Goal: Information Seeking & Learning: Learn about a topic

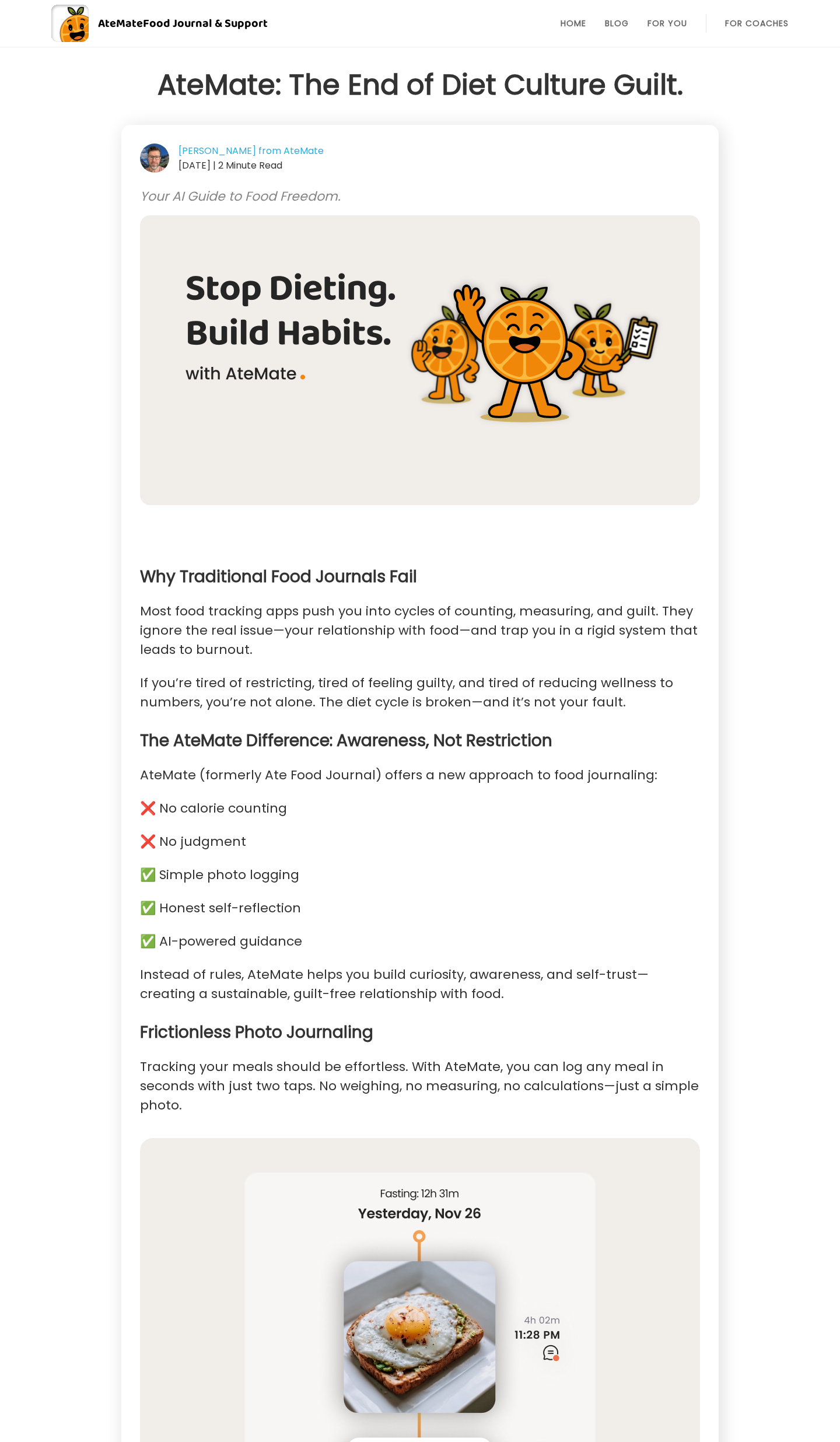
scroll to position [16, 0]
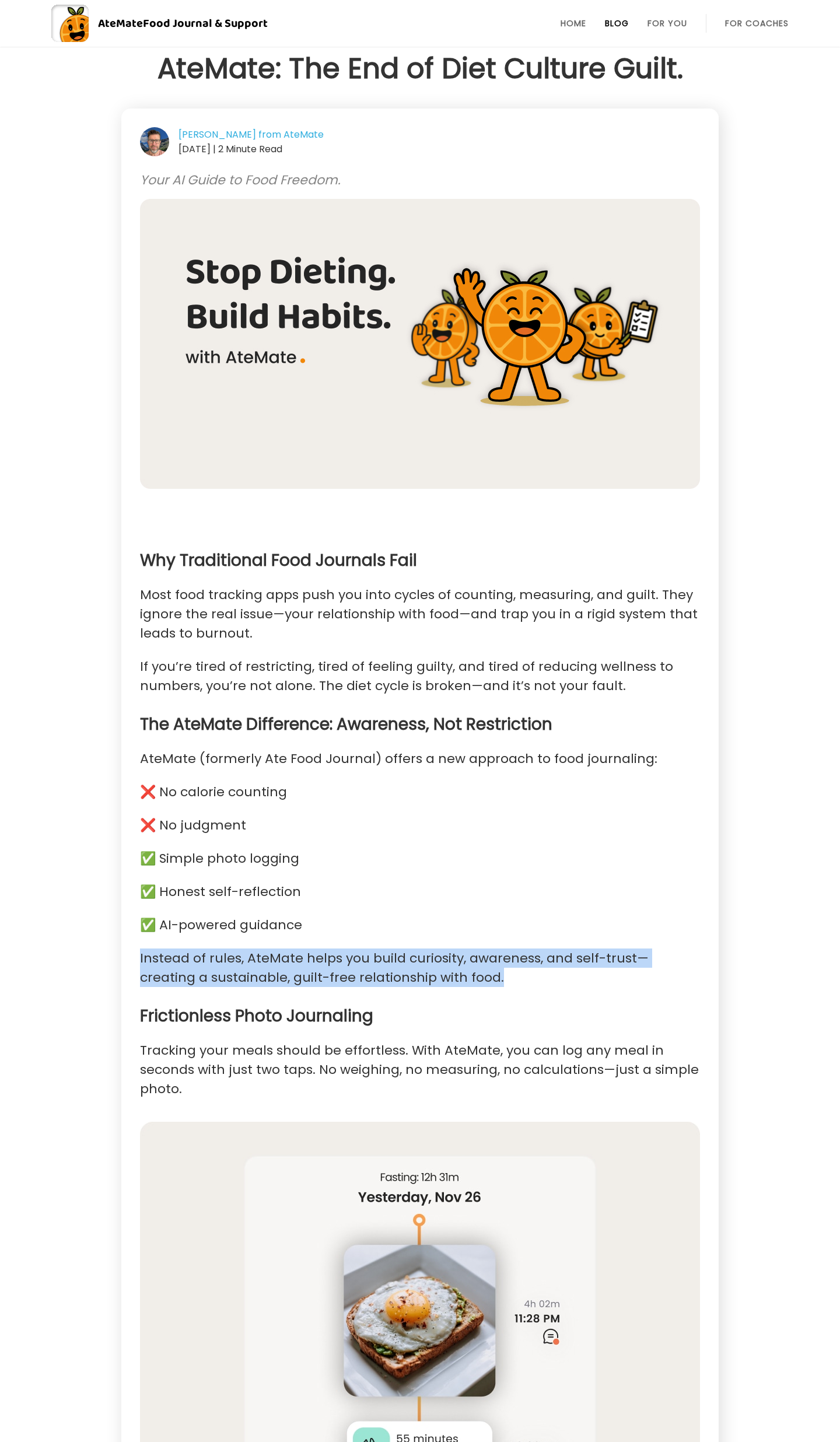
click at [616, 19] on link "Blog" at bounding box center [616, 23] width 24 height 9
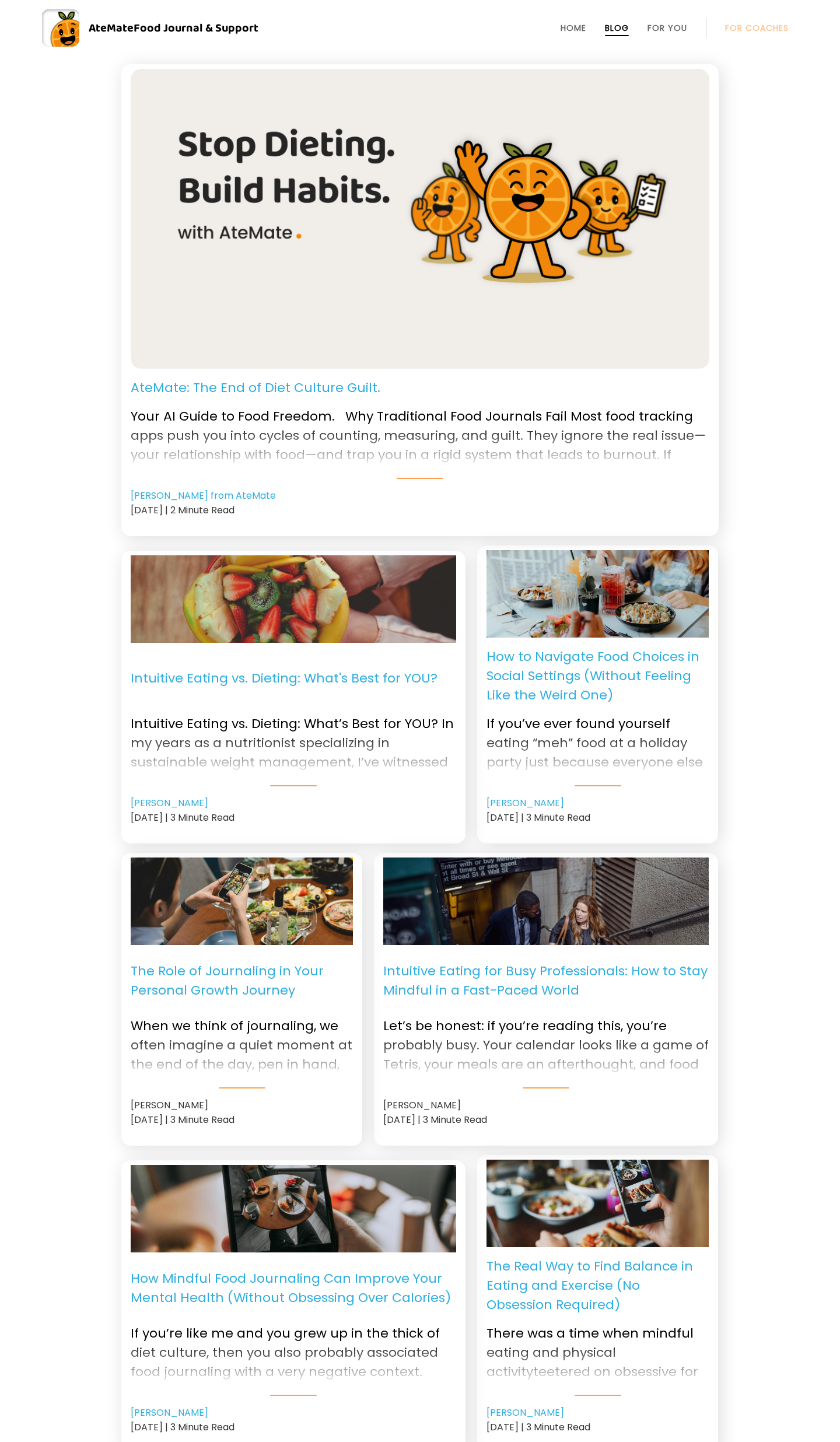
click at [303, 382] on p "AteMate: The End of Diet Culture Guilt." at bounding box center [255, 387] width 249 height 19
click at [269, 671] on p "Intuitive Eating vs. Dieting: What's Best for YOU?" at bounding box center [284, 678] width 307 height 53
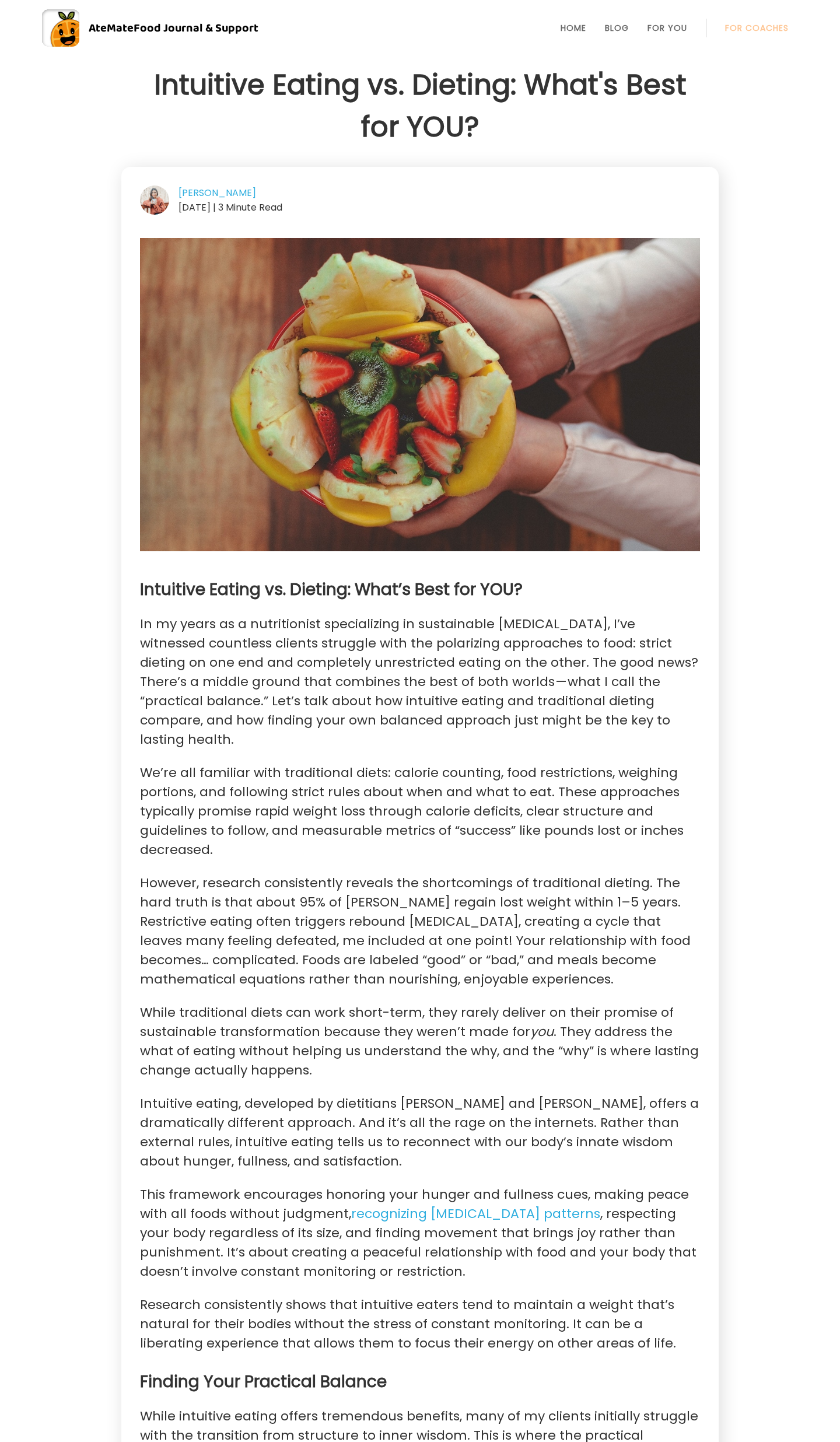
click at [485, 131] on h1 "Intuitive Eating vs. Dieting: What's Best for YOU?" at bounding box center [420, 106] width 597 height 84
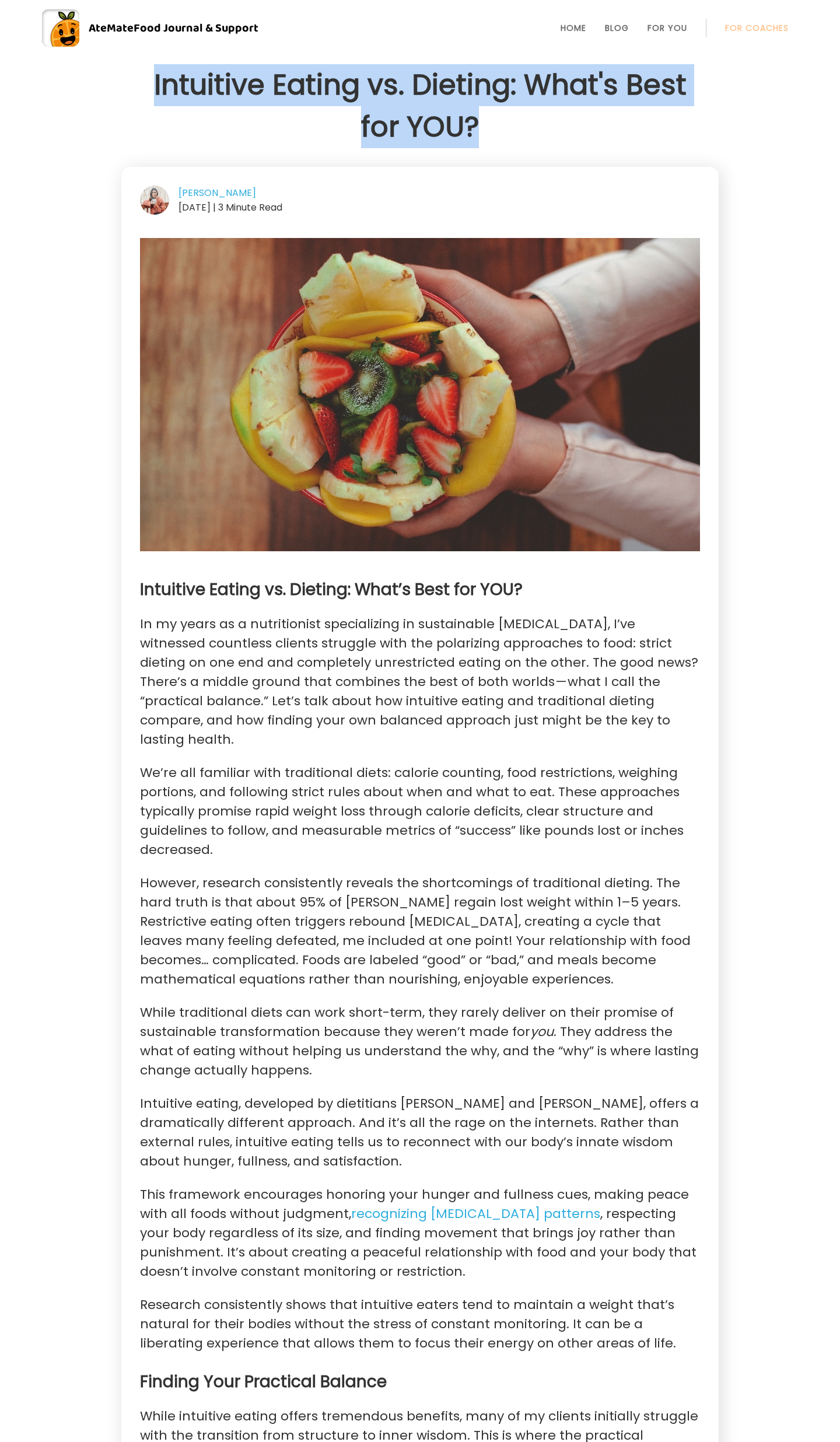
drag, startPoint x: 476, startPoint y: 129, endPoint x: 159, endPoint y: 77, distance: 321.2
click at [159, 77] on h1 "Intuitive Eating vs. Dieting: What's Best for YOU?" at bounding box center [420, 106] width 597 height 84
copy h1 "Intuitive Eating vs. Dieting: What's Best for YOU?"
click at [362, 93] on h1 "Intuitive Eating vs. Dieting: What's Best for YOU?" at bounding box center [420, 106] width 597 height 84
drag, startPoint x: 488, startPoint y: 131, endPoint x: 155, endPoint y: 87, distance: 335.9
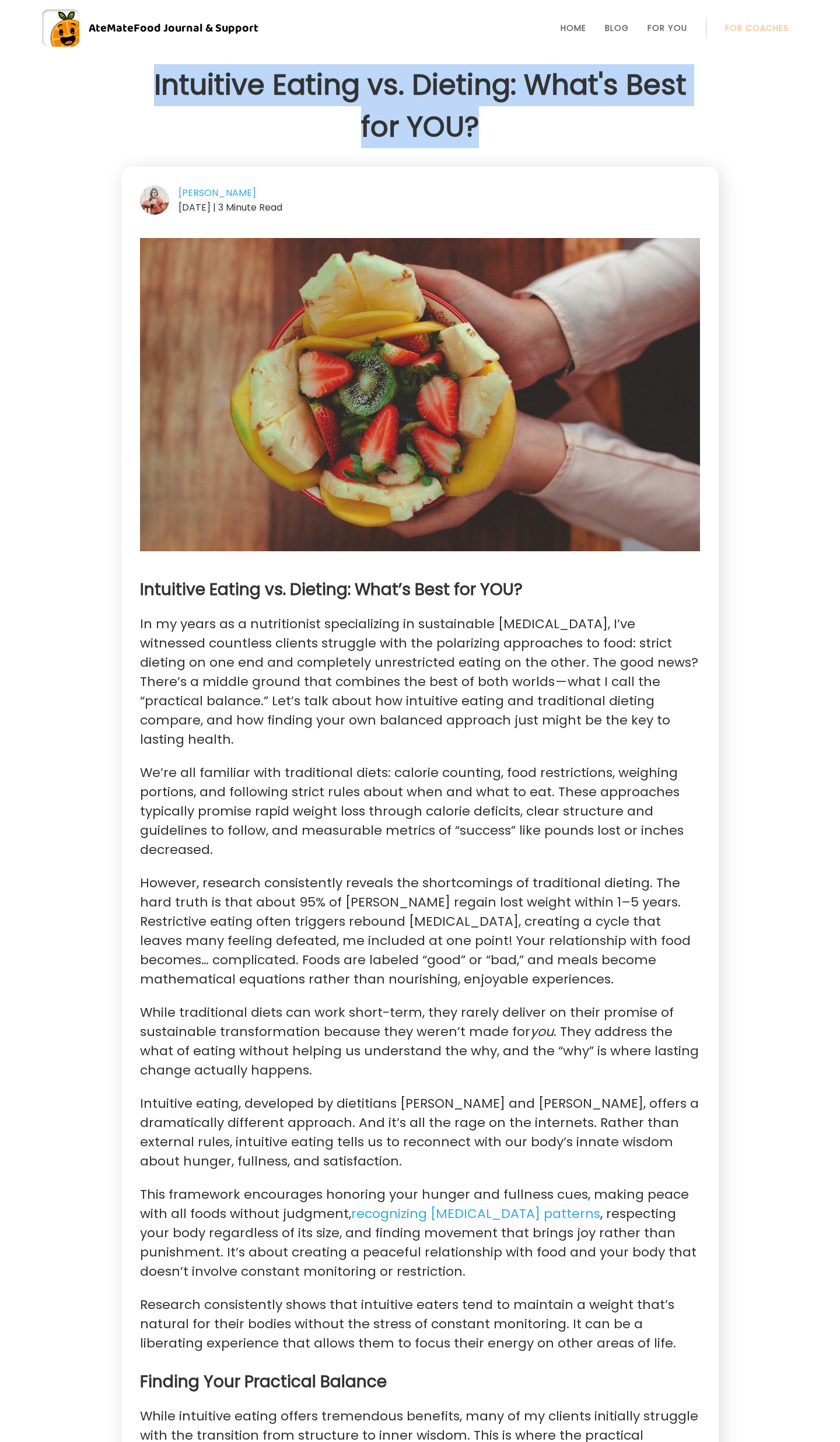
click at [155, 87] on h1 "Intuitive Eating vs. Dieting: What's Best for YOU?" at bounding box center [420, 106] width 597 height 84
copy h1 "Intuitive Eating vs. Dieting: What's Best for YOU?"
click at [610, 29] on link "Blog" at bounding box center [616, 27] width 24 height 9
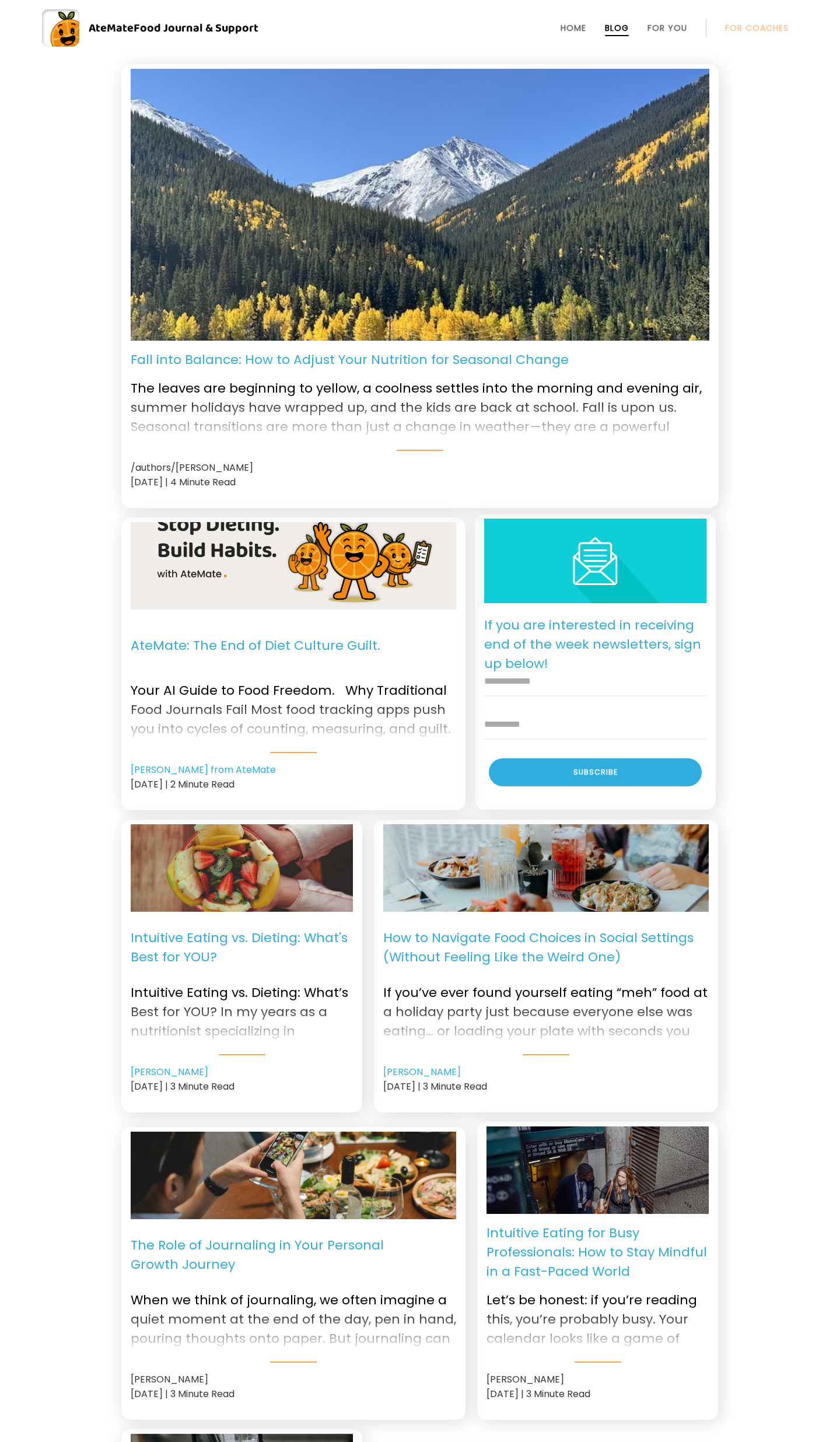
click at [308, 642] on p "AteMate: The End of Diet Culture Guilt." at bounding box center [255, 645] width 249 height 53
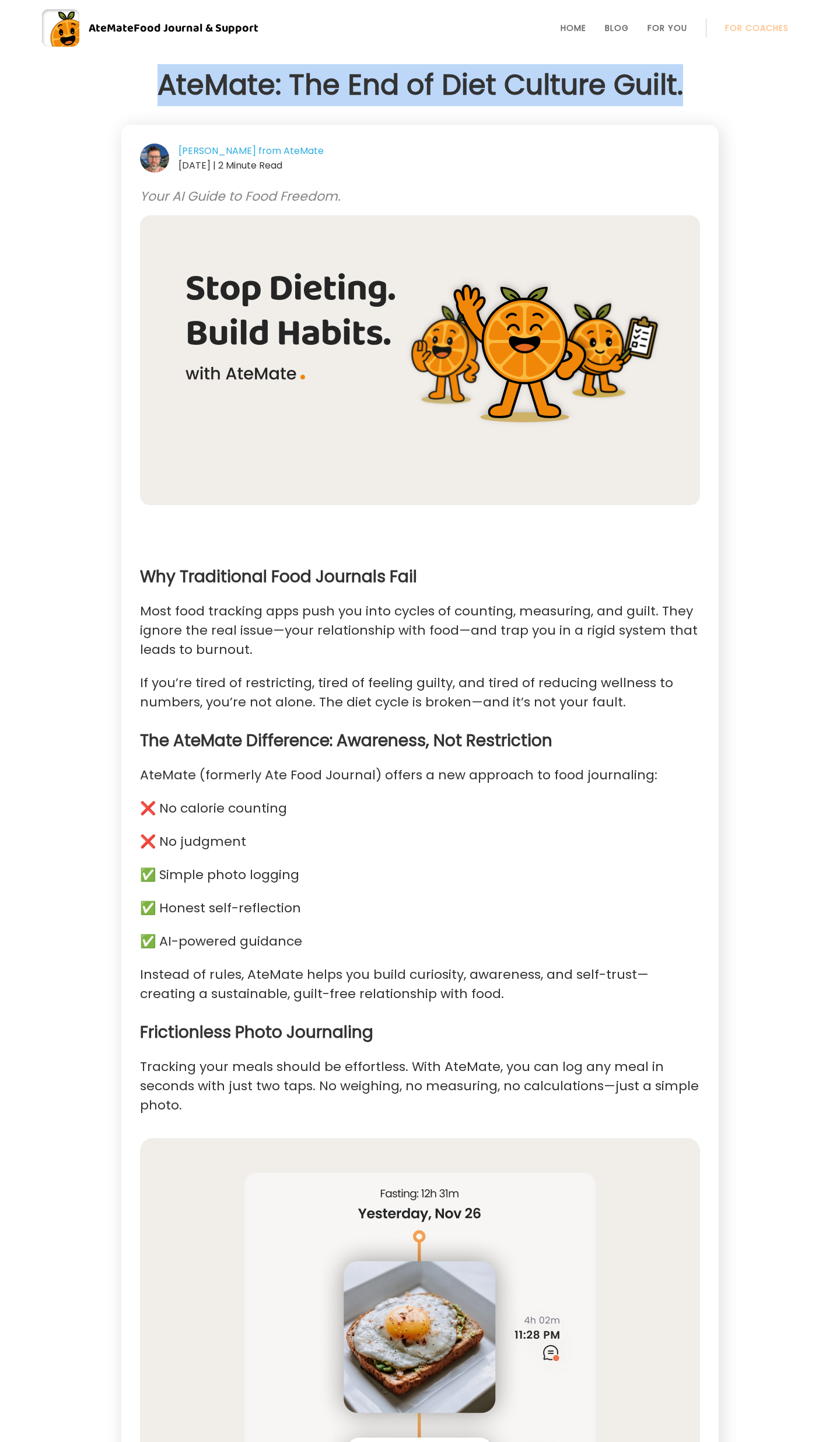
drag, startPoint x: 689, startPoint y: 88, endPoint x: 167, endPoint y: 85, distance: 522.0
click at [167, 85] on h1 "AteMate: The End of Diet Culture Guilt." at bounding box center [420, 85] width 597 height 42
copy h1 "AteMate: The End of Diet Culture Guilt."
click at [616, 29] on link "Blog" at bounding box center [616, 27] width 24 height 9
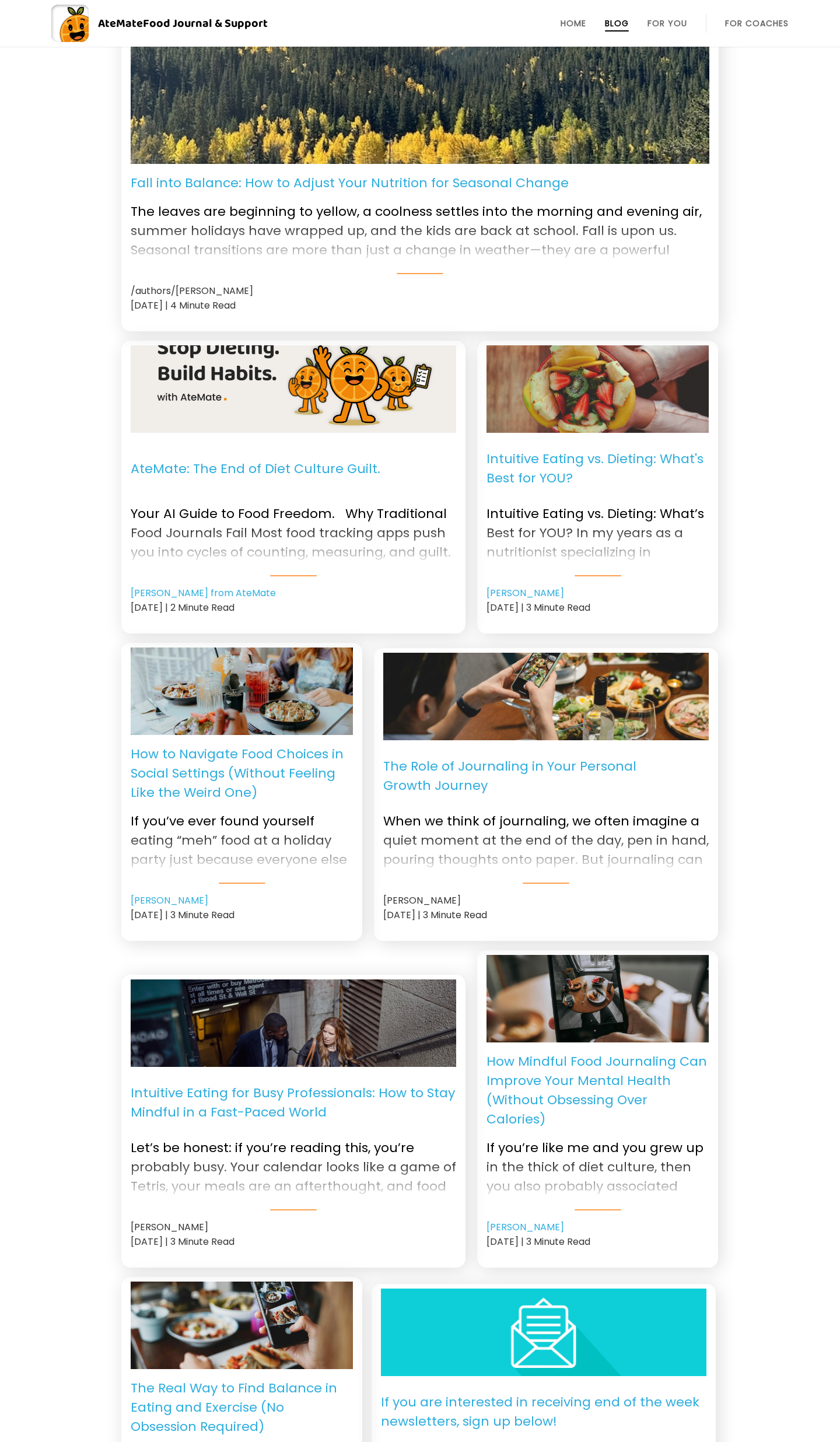
scroll to position [178, 0]
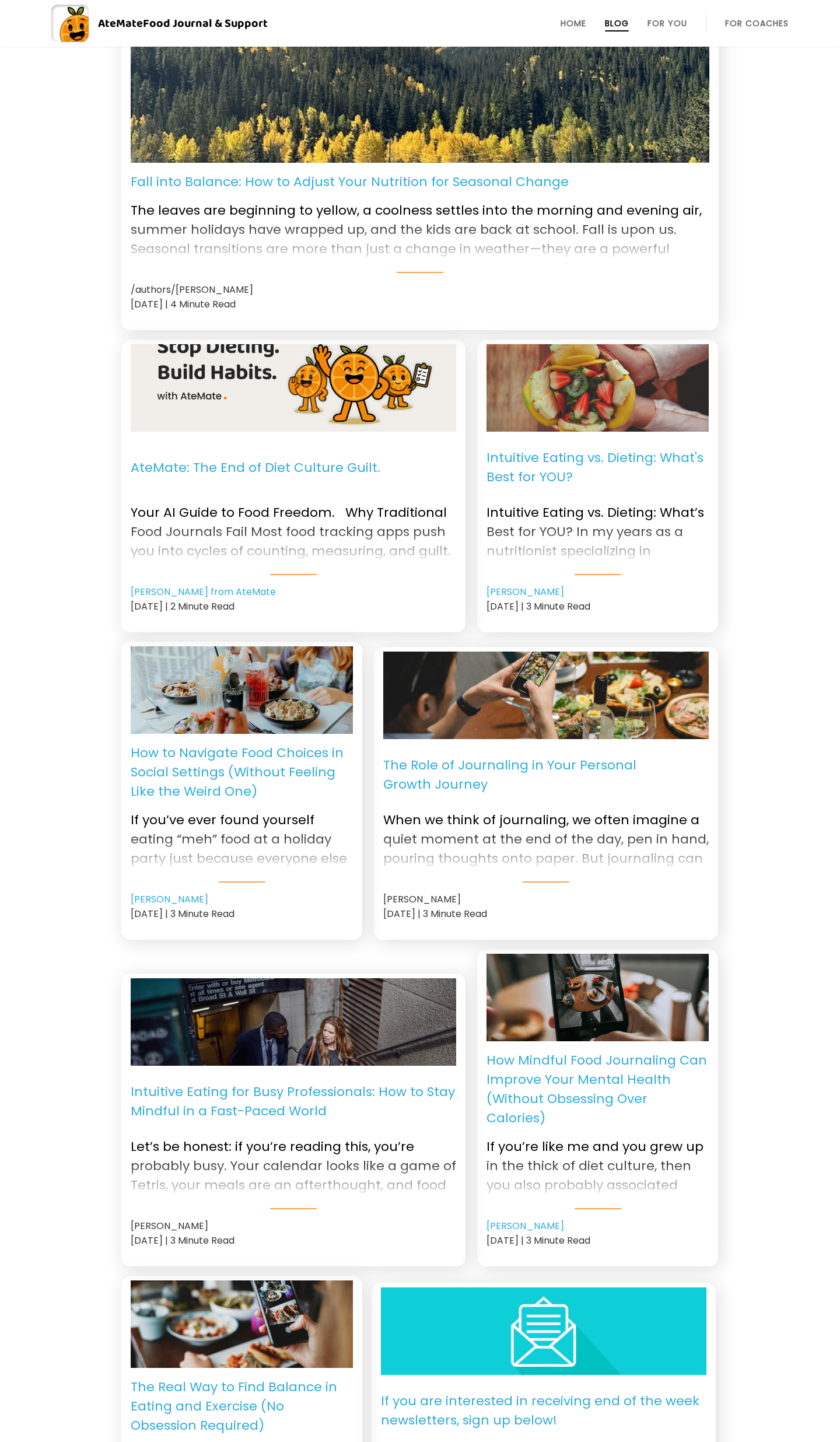
click at [219, 752] on p "How to Navigate Food Choices in Social Settings (Without Feeling Like the Weird…" at bounding box center [242, 772] width 222 height 58
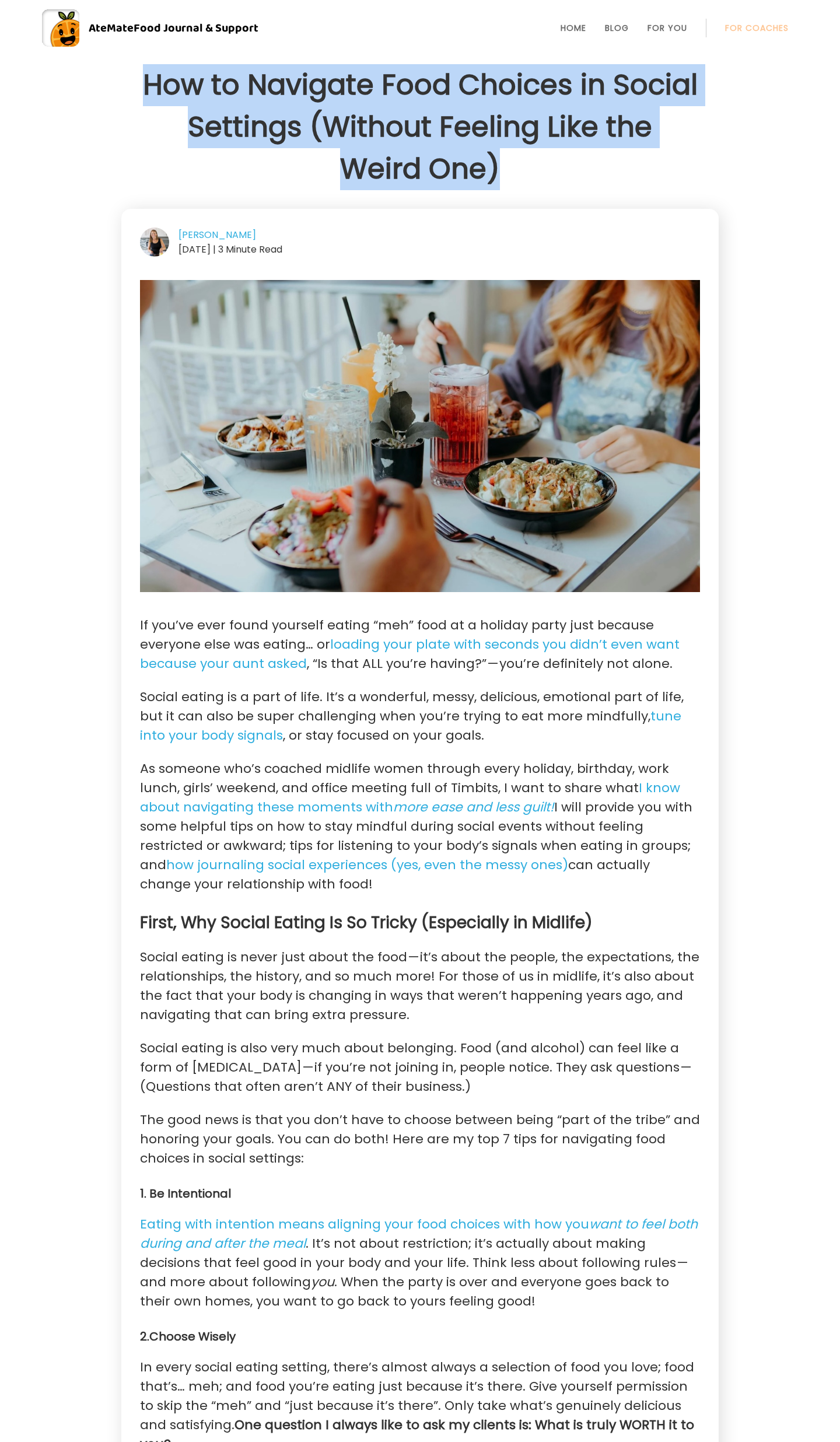
drag, startPoint x: 502, startPoint y: 173, endPoint x: 115, endPoint y: 69, distance: 400.7
click at [115, 69] on div "How to Navigate Food Choices in Social Settings (Without Feeling Like the Weird…" at bounding box center [420, 127] width 625 height 126
copy h1 "How to Navigate Food Choices in Social Settings (Without Feeling Like the Weird…"
click at [505, 171] on h1 "How to Navigate Food Choices in Social Settings (Without Feeling Like the Weird…" at bounding box center [420, 127] width 597 height 126
drag, startPoint x: 505, startPoint y: 174, endPoint x: 151, endPoint y: 73, distance: 368.1
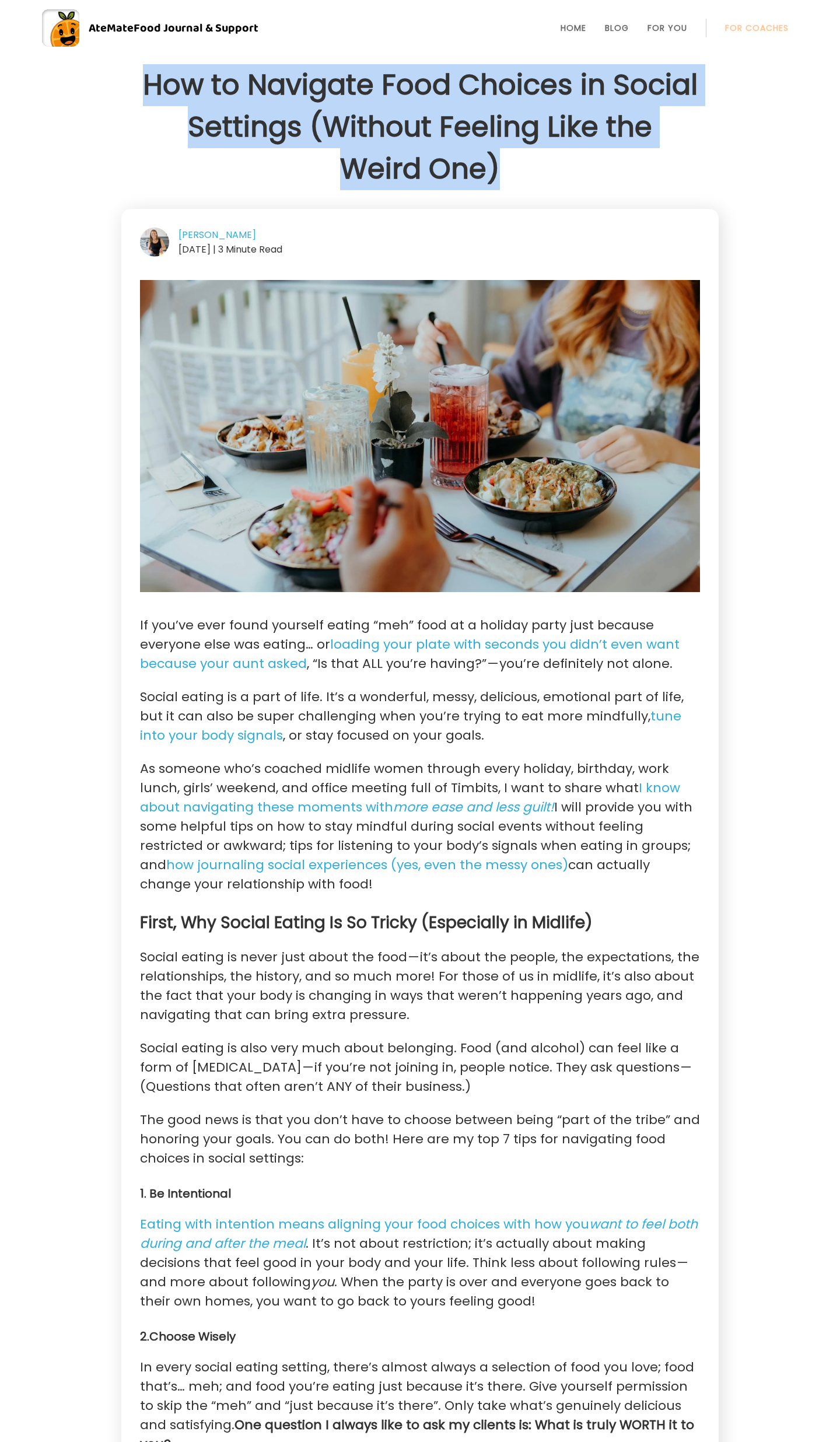
click at [151, 73] on h1 "How to Navigate Food Choices in Social Settings (Without Feeling Like the Weird…" at bounding box center [420, 127] width 597 height 126
copy h1 "How to Navigate Food Choices in Social Settings (Without Feeling Like the Weird…"
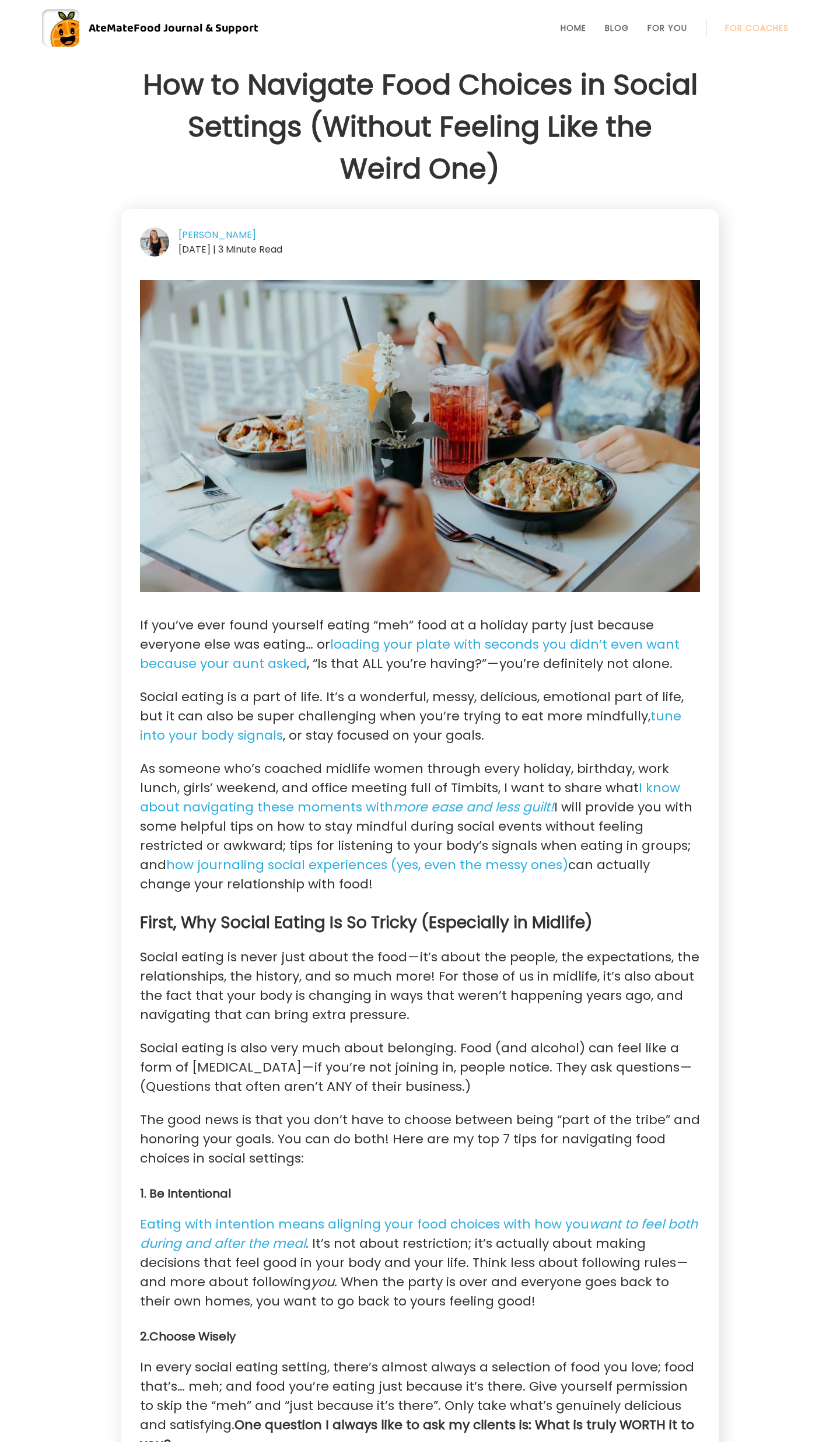
click at [618, 35] on li "Blog" at bounding box center [616, 28] width 24 height 28
click at [618, 27] on link "Blog" at bounding box center [616, 27] width 24 height 9
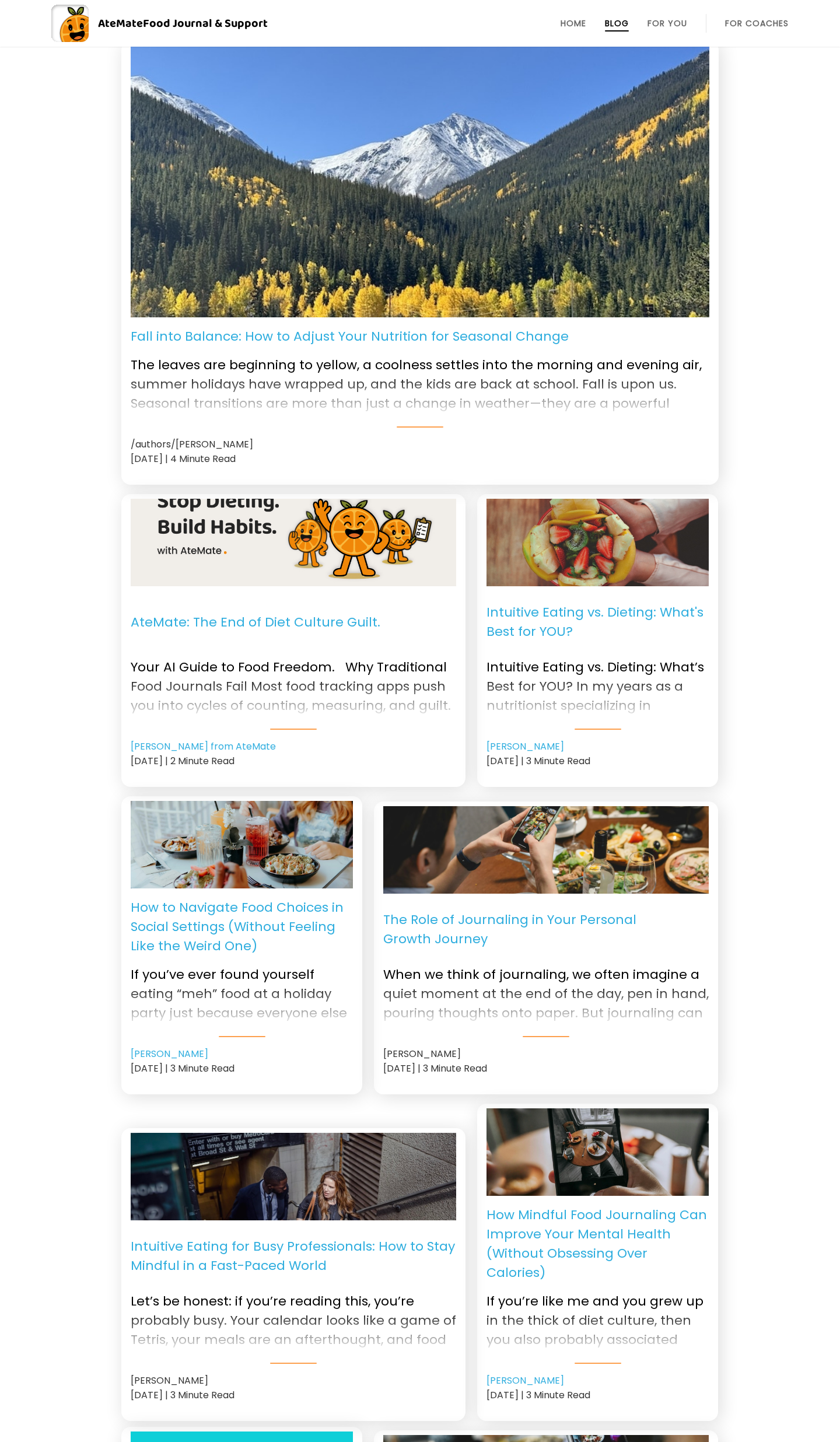
scroll to position [21, 0]
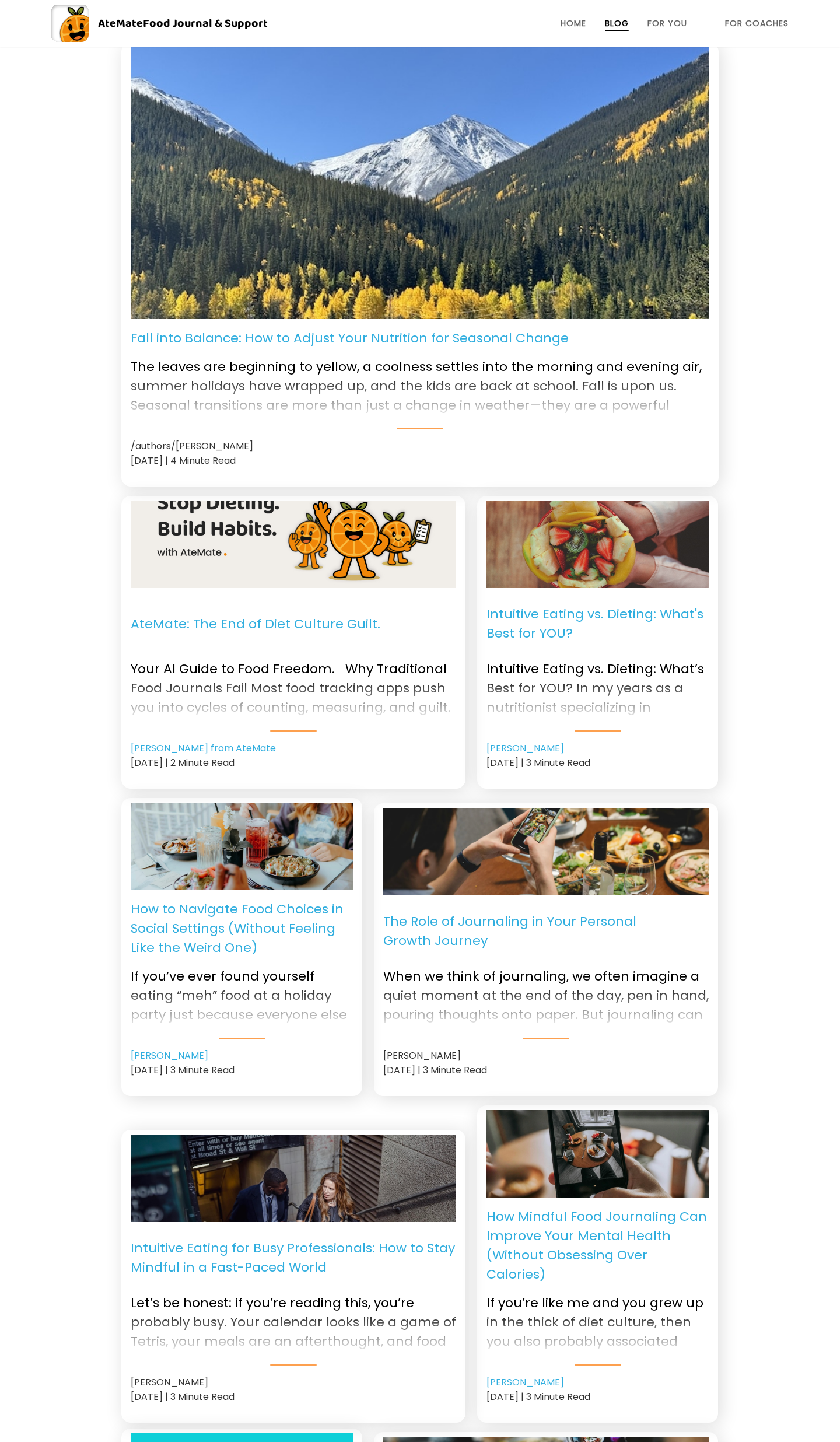
click at [429, 392] on div at bounding box center [420, 395] width 578 height 47
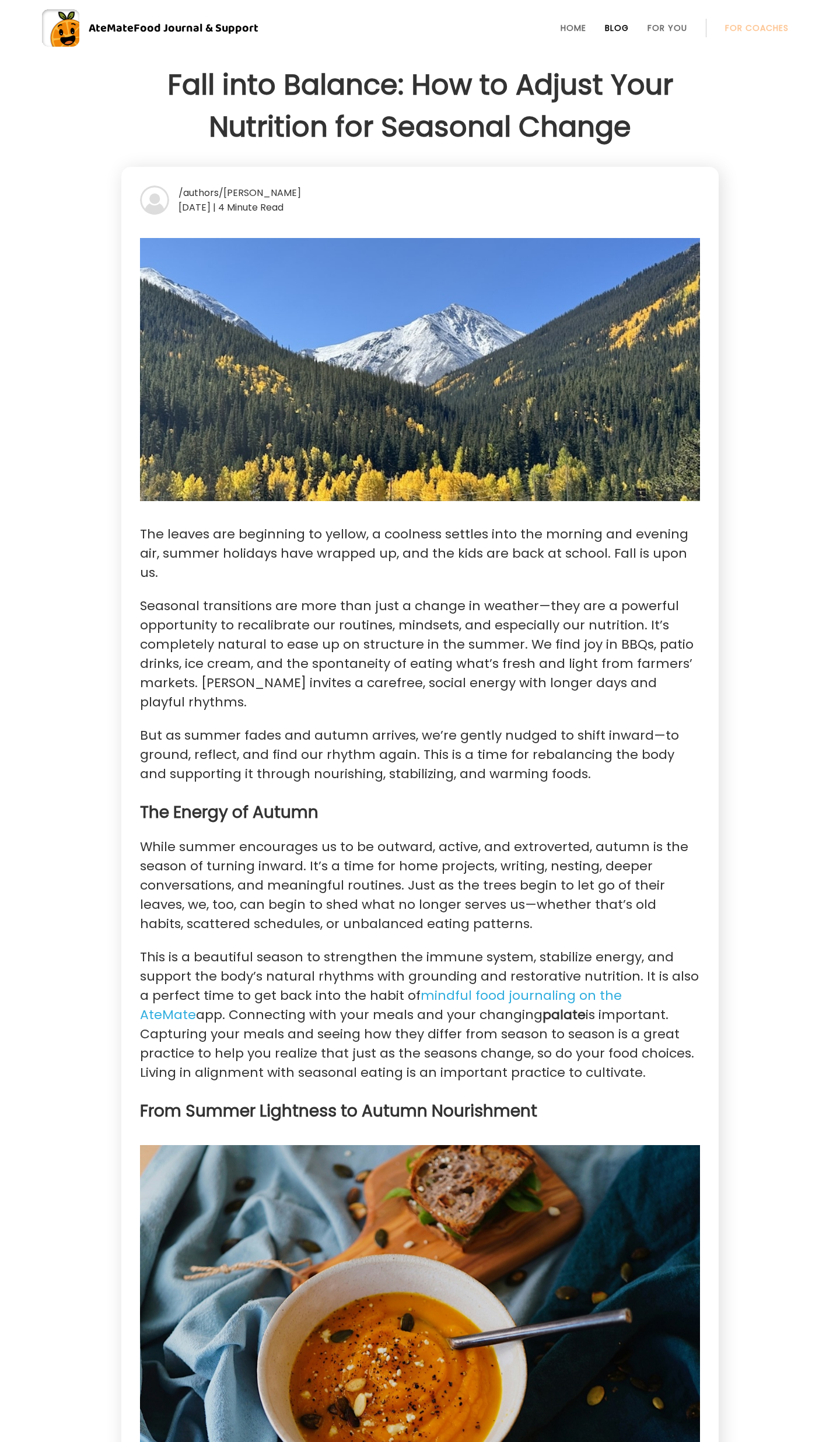
click at [618, 27] on link "Blog" at bounding box center [616, 27] width 24 height 9
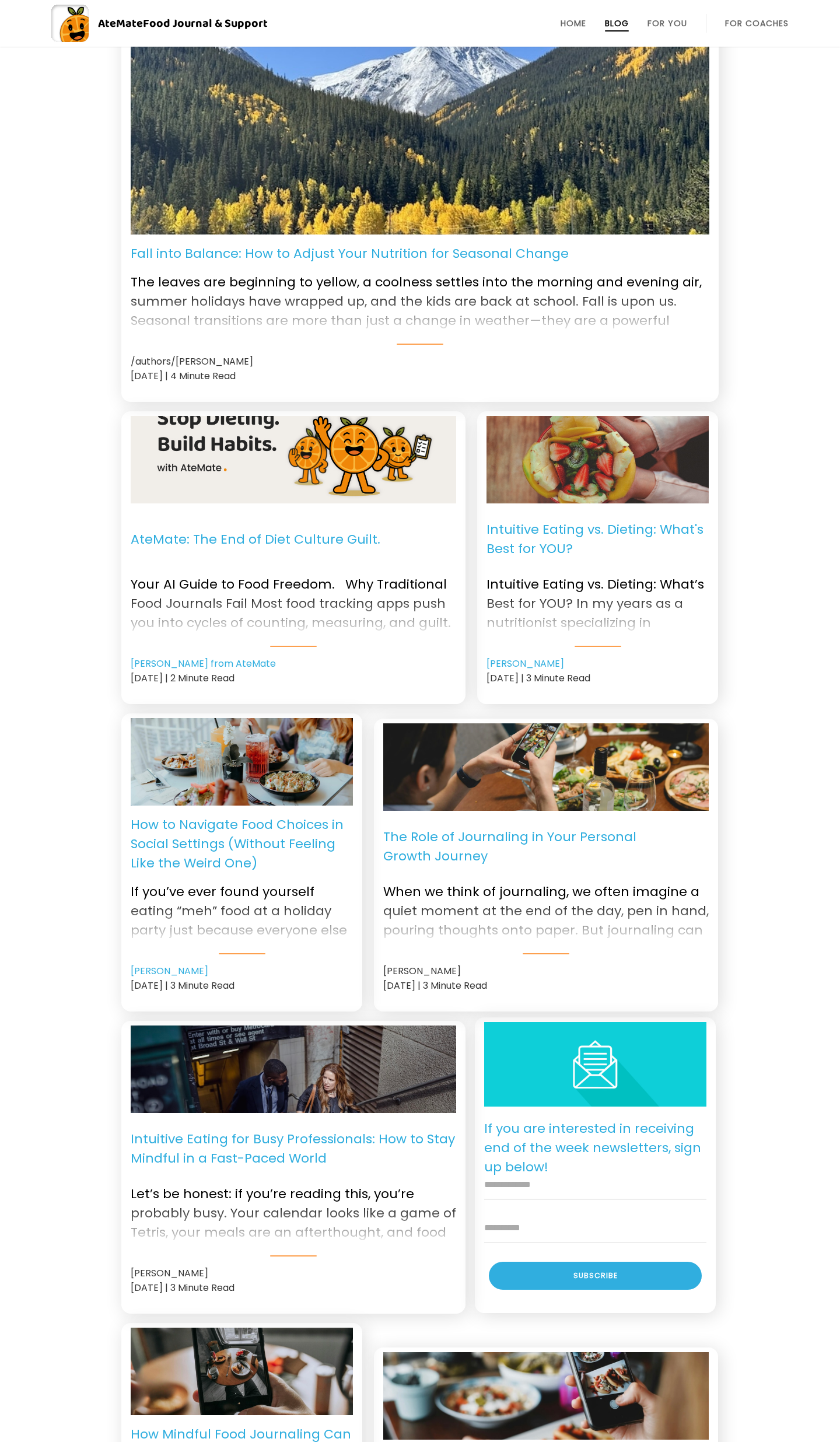
scroll to position [500, 0]
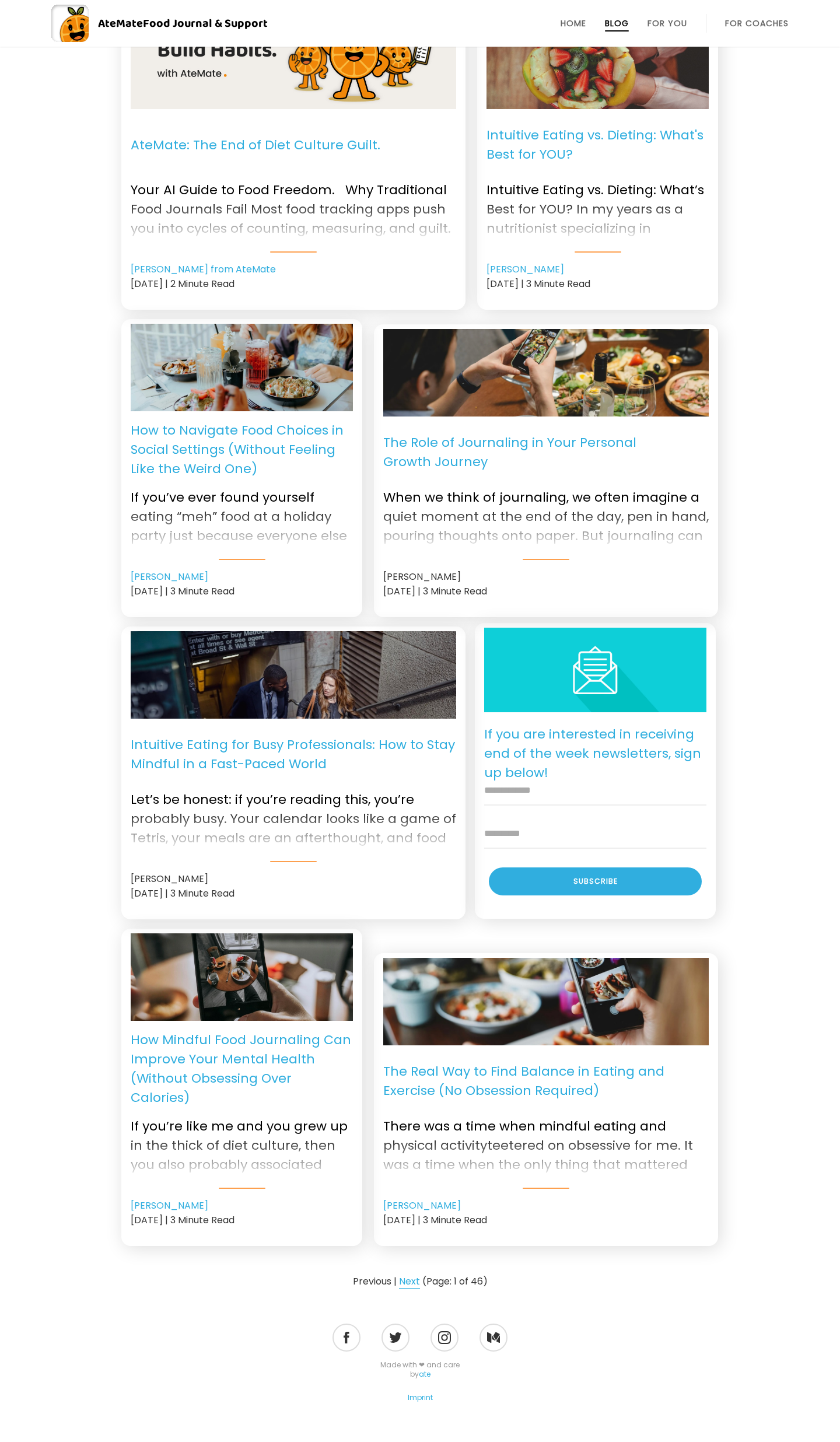
click at [412, 1275] on link "Next" at bounding box center [410, 1282] width 21 height 14
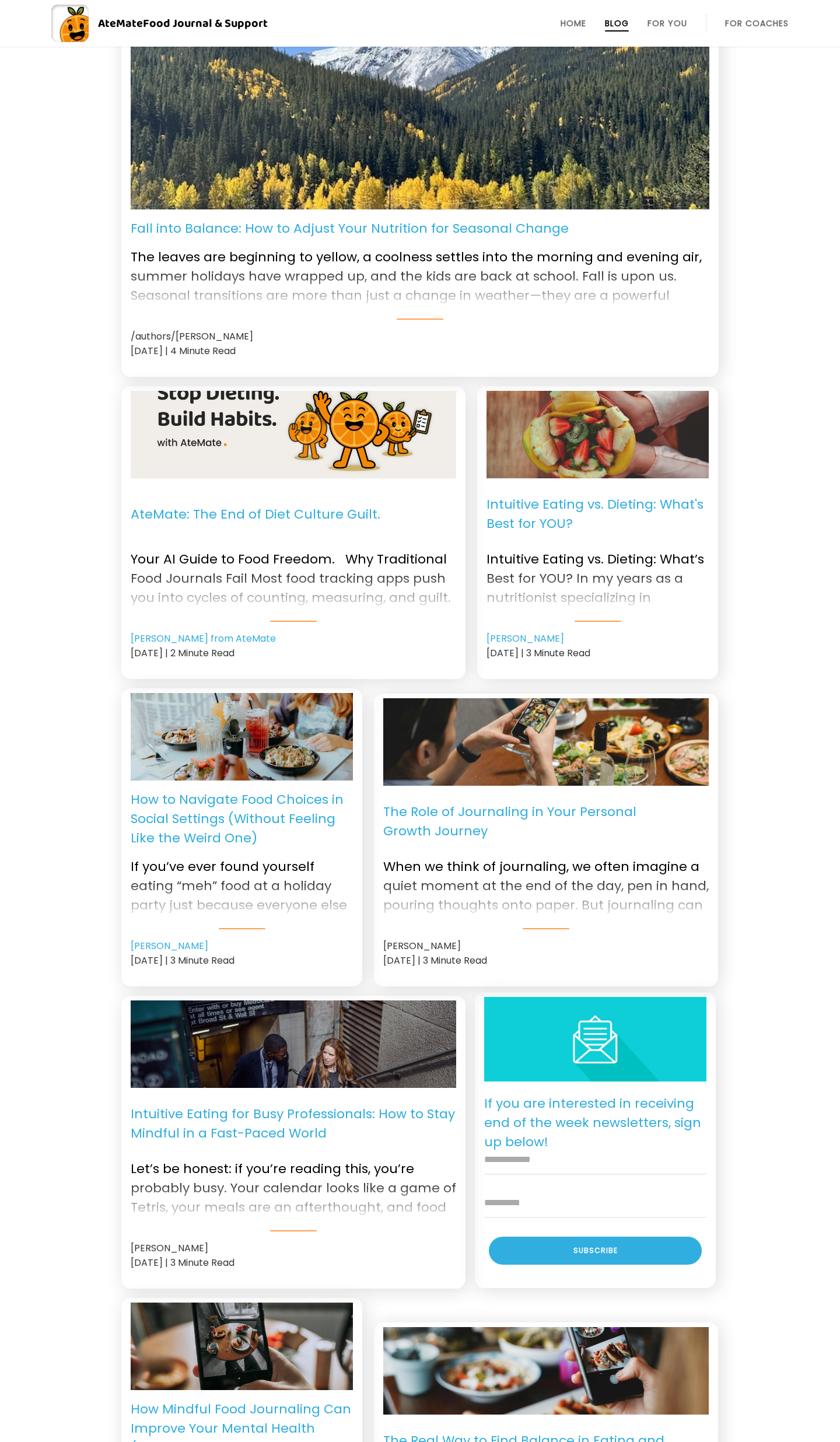
scroll to position [0, 0]
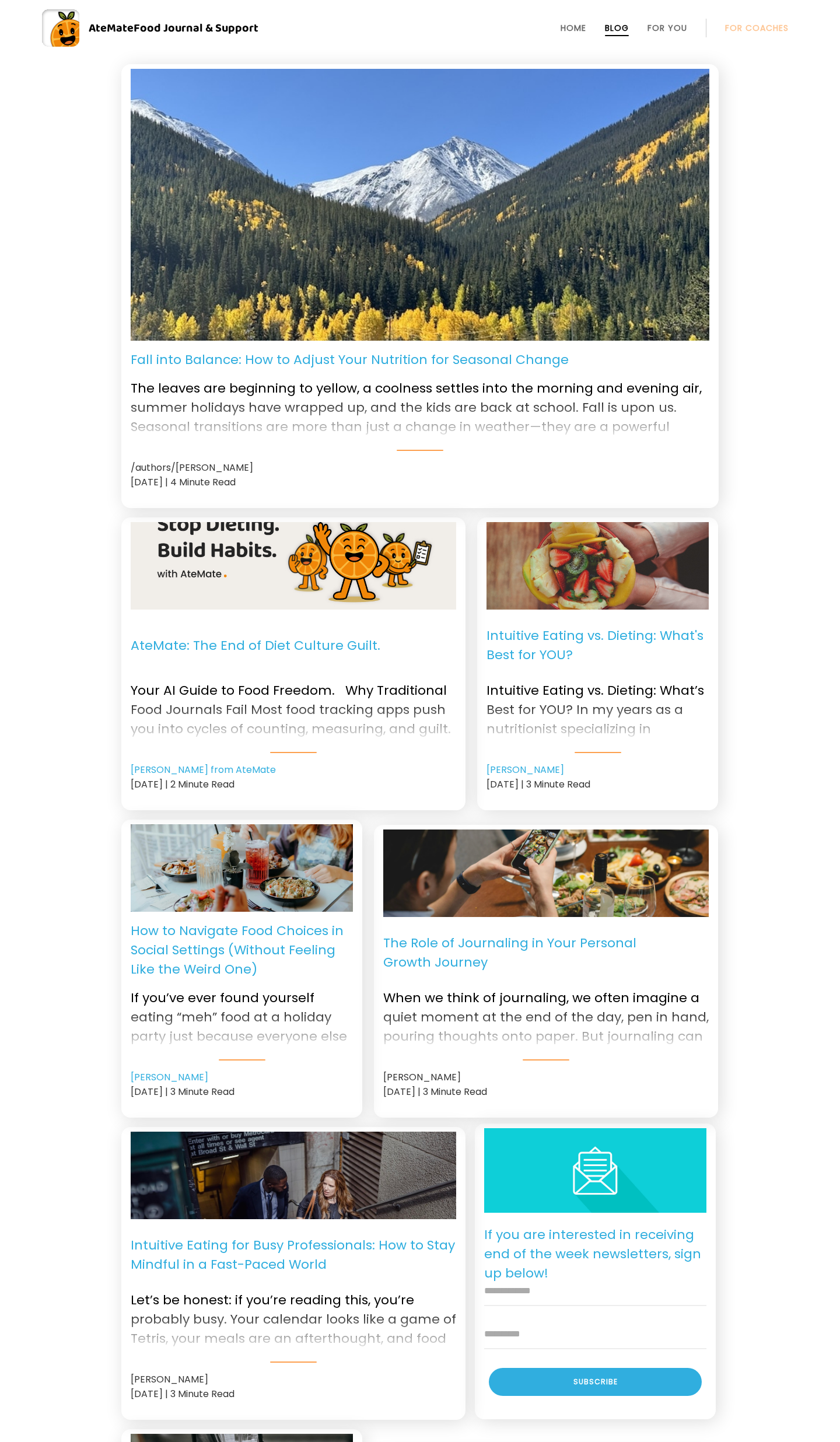
click at [311, 361] on p "Fall into Balance: How to Adjust Your Nutrition for Seasonal Change" at bounding box center [350, 359] width 438 height 19
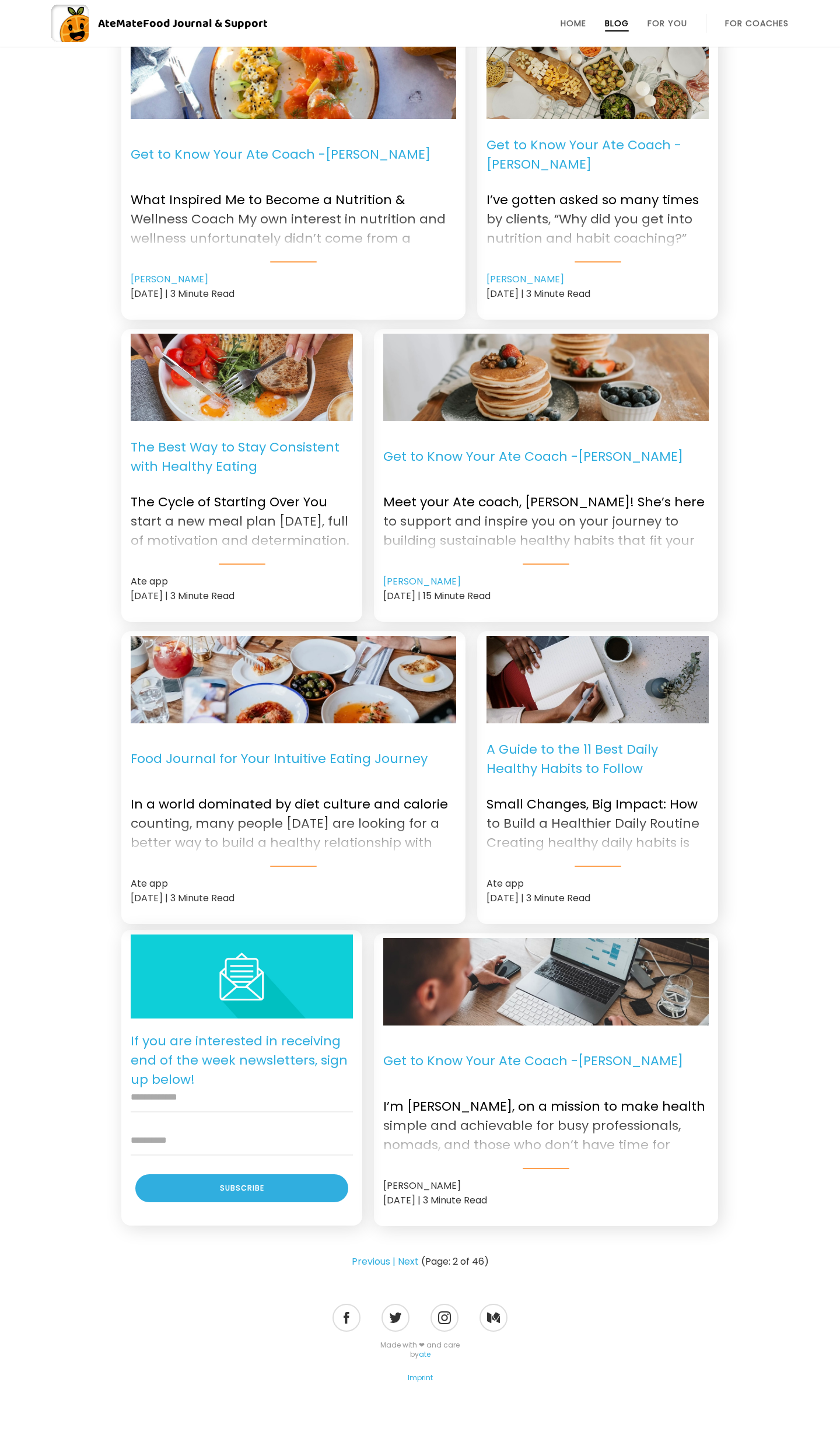
scroll to position [543, 0]
click at [411, 1254] on link "Next" at bounding box center [408, 1261] width 21 height 14
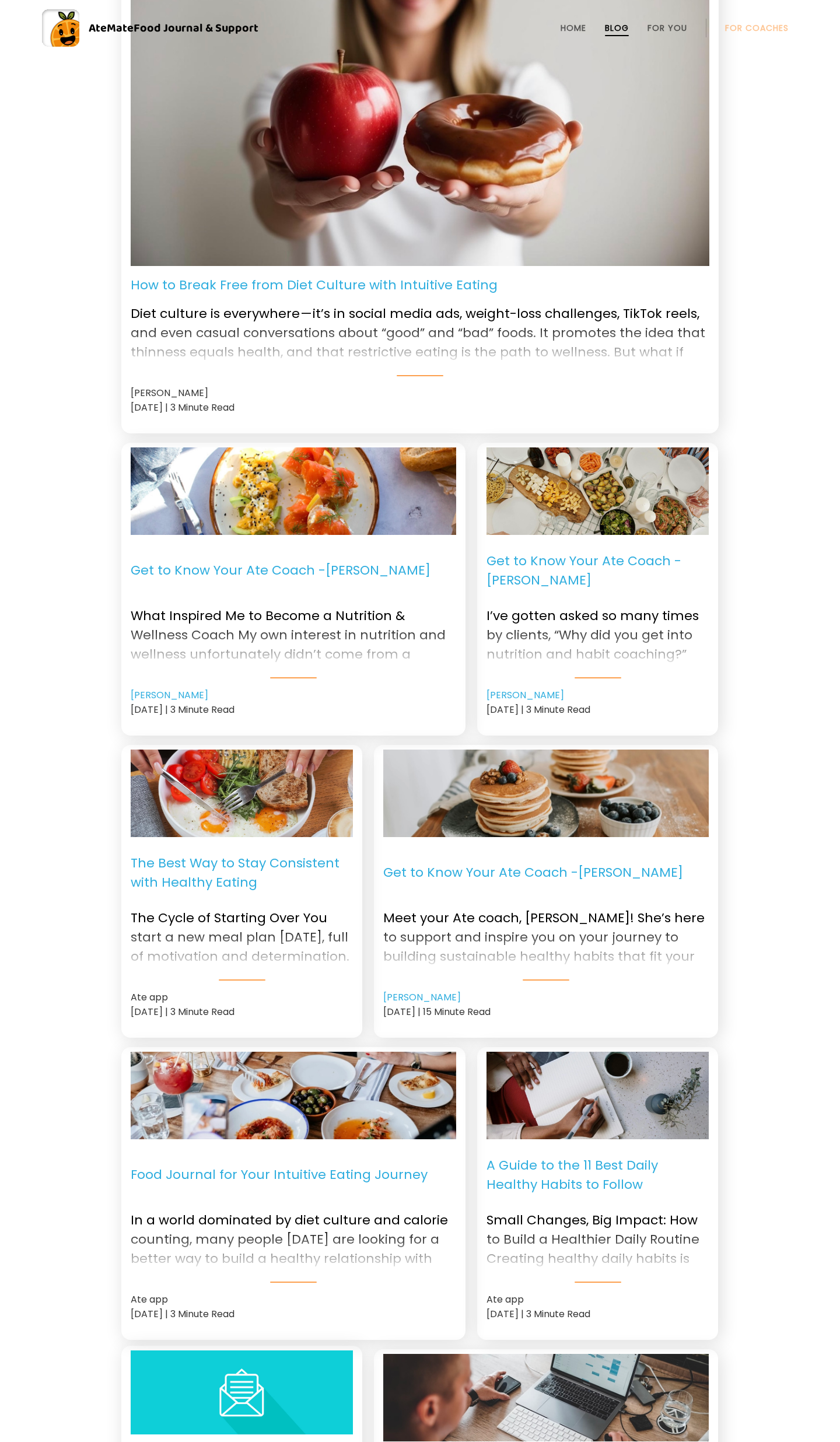
scroll to position [0, 0]
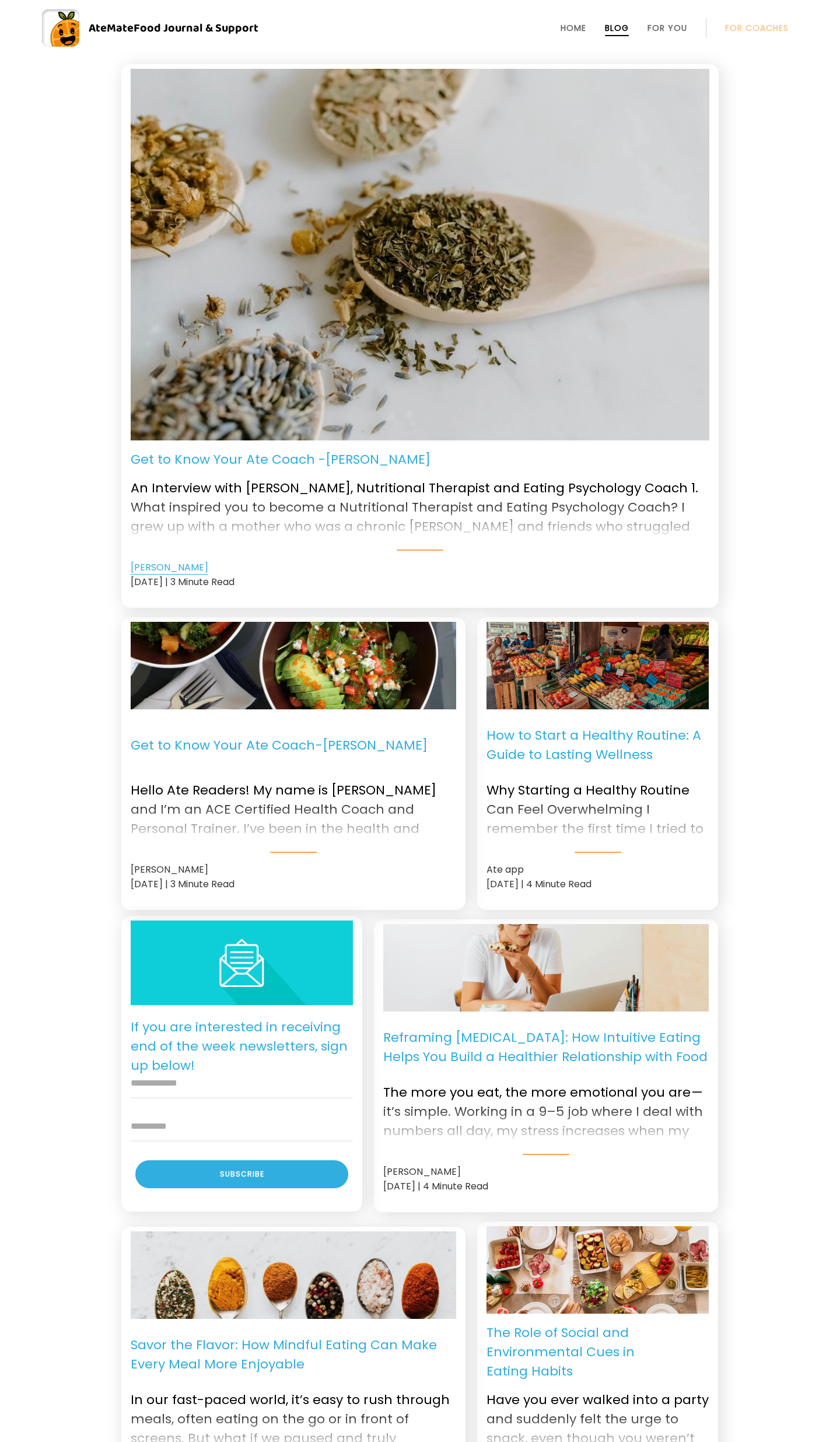
click at [170, 570] on link "Amy Bondar" at bounding box center [169, 567] width 77 height 14
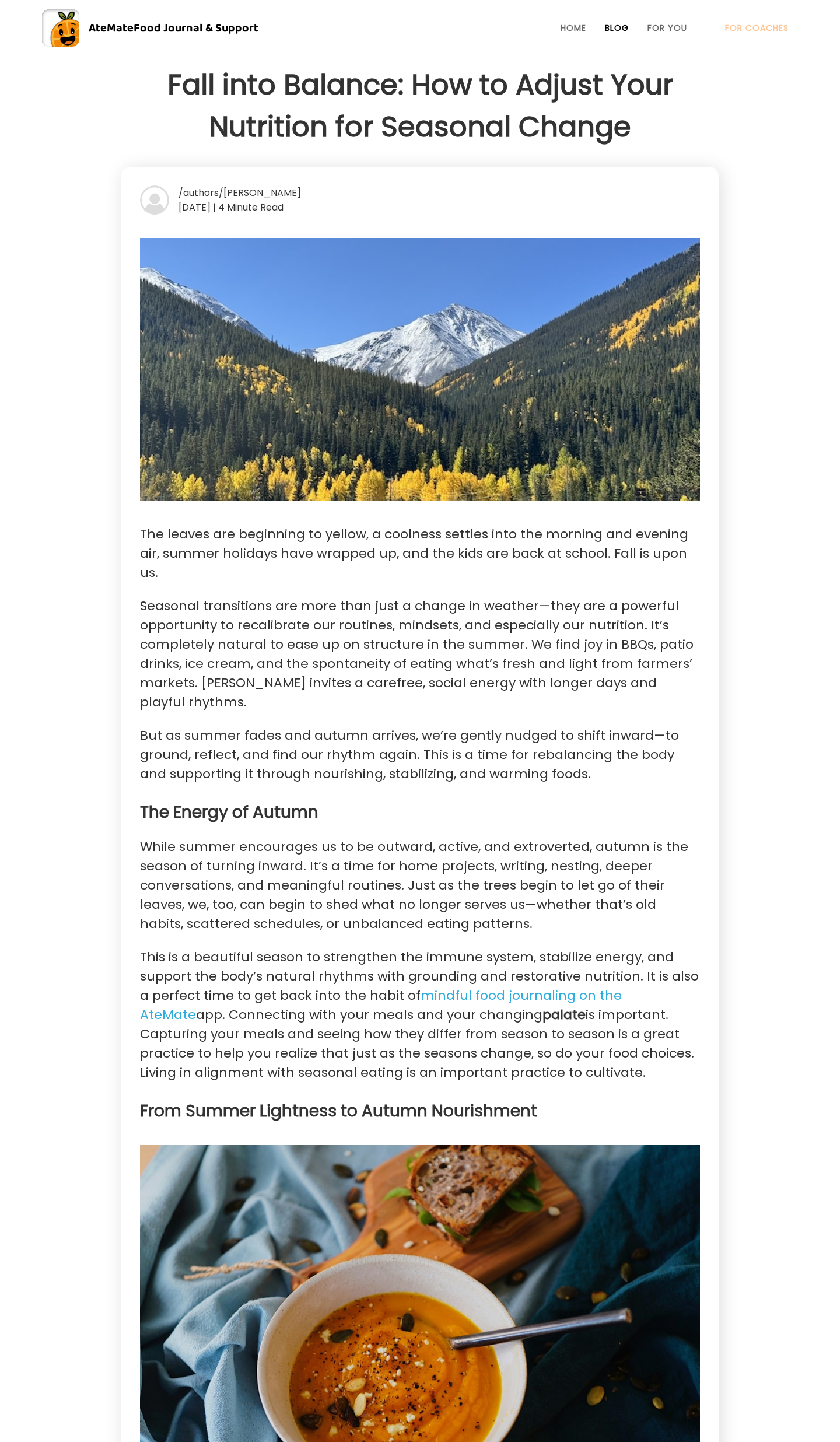
click at [612, 29] on link "Blog" at bounding box center [616, 27] width 24 height 9
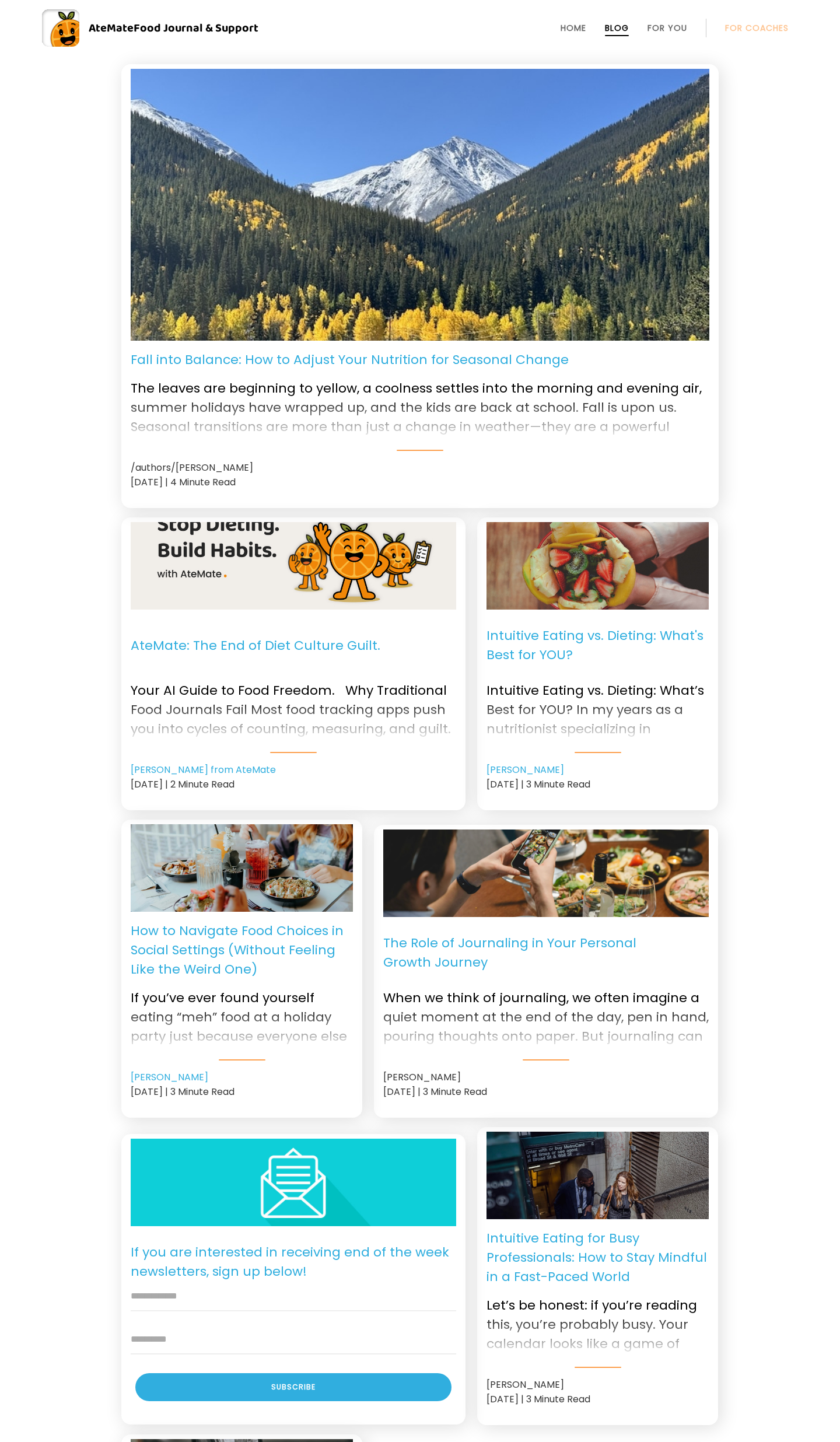
click at [189, 467] on div "/authors/[PERSON_NAME]" at bounding box center [420, 467] width 578 height 15
click at [248, 365] on p "Fall into Balance: How to Adjust Your Nutrition for Seasonal Change" at bounding box center [350, 359] width 438 height 19
click at [299, 351] on p "Fall into Balance: How to Adjust Your Nutrition for Seasonal Change" at bounding box center [350, 359] width 438 height 19
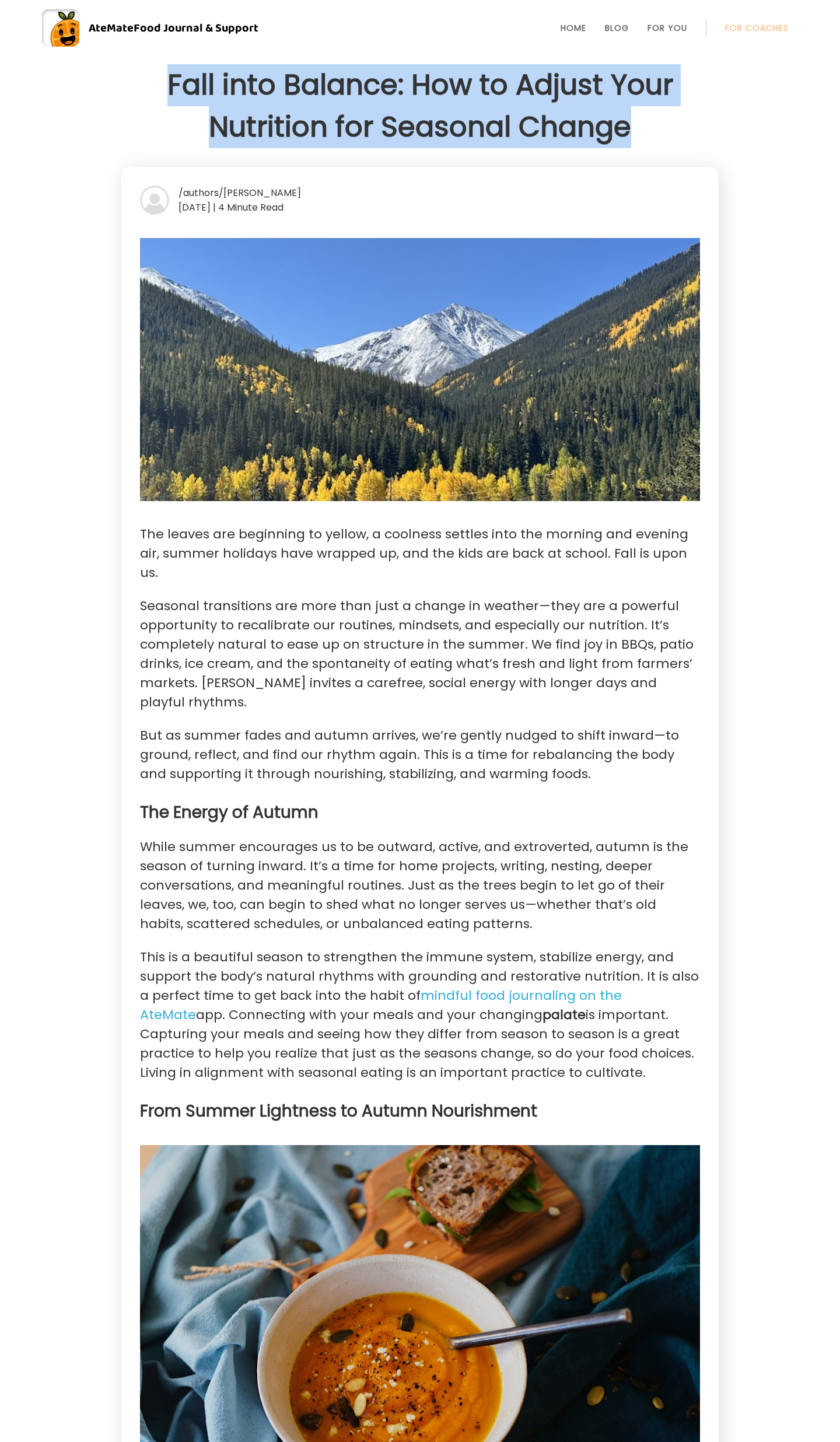
drag, startPoint x: 640, startPoint y: 129, endPoint x: 164, endPoint y: 79, distance: 478.6
click at [164, 79] on h1 "Fall into Balance: How to Adjust Your Nutrition for Seasonal Change" at bounding box center [420, 106] width 597 height 84
copy h1 "Fall into Balance: How to Adjust Your Nutrition for Seasonal Change"
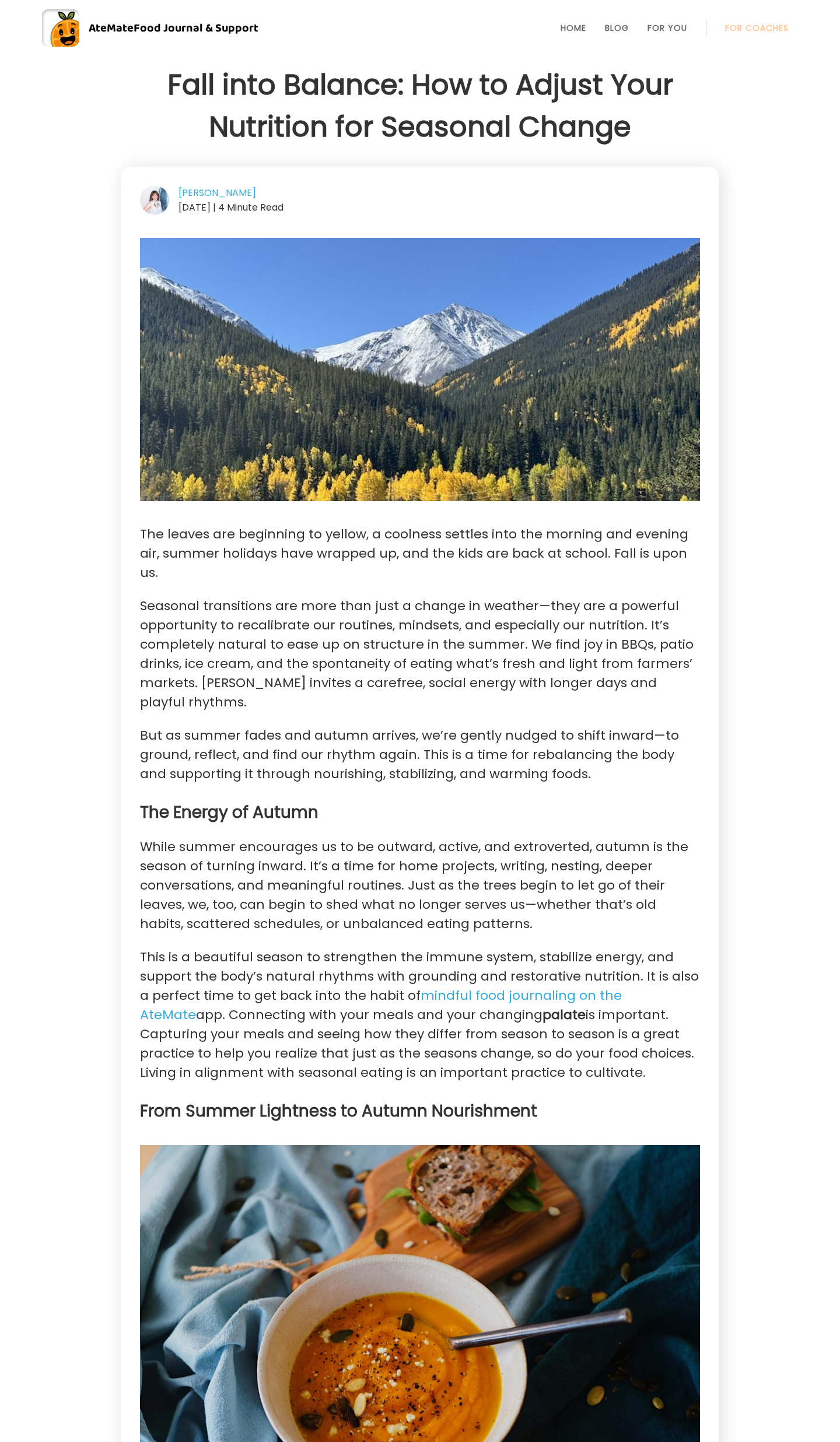
click at [618, 34] on li "Blog" at bounding box center [616, 28] width 24 height 28
click at [617, 27] on link "Blog" at bounding box center [616, 27] width 24 height 9
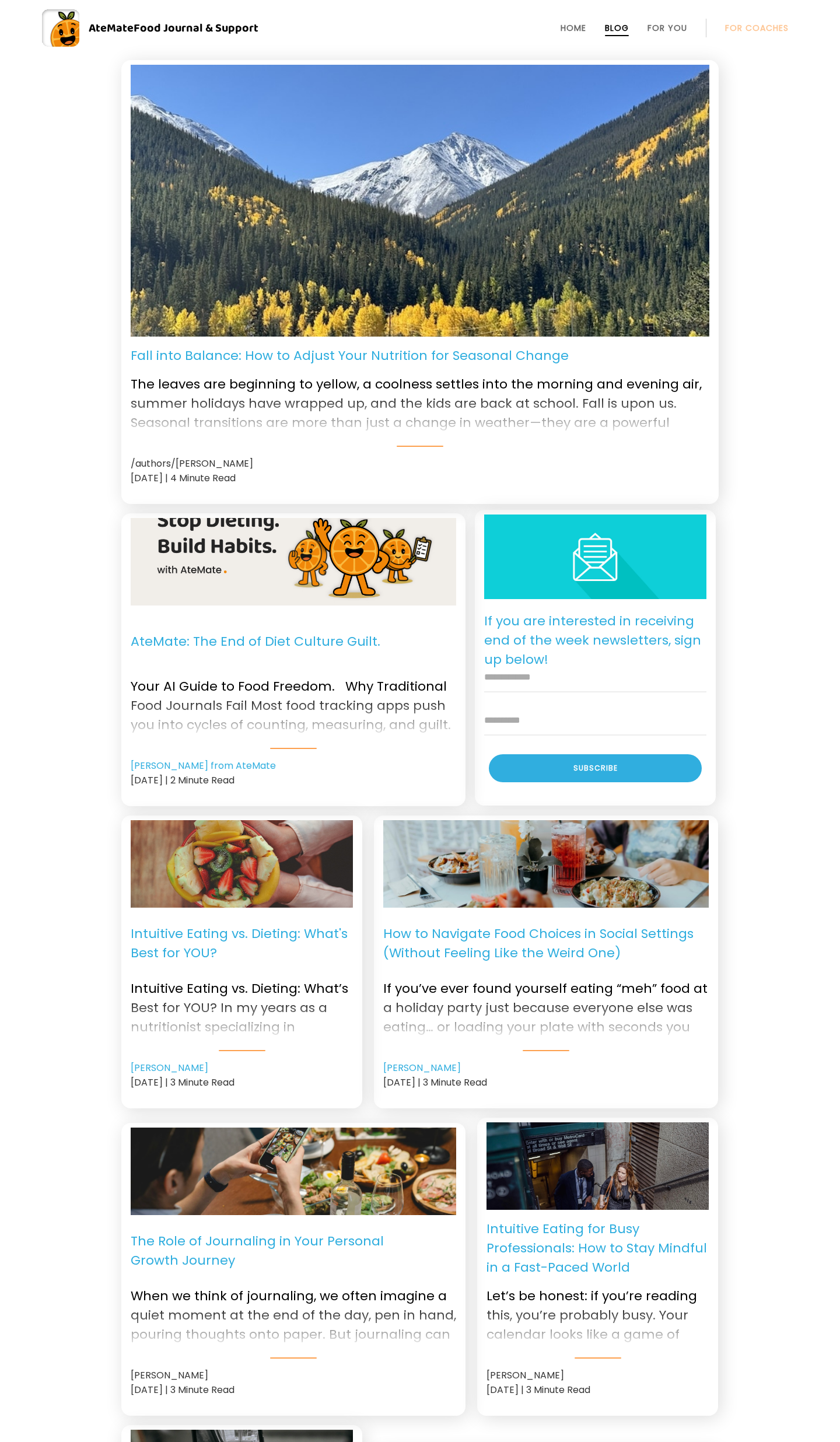
scroll to position [6, 0]
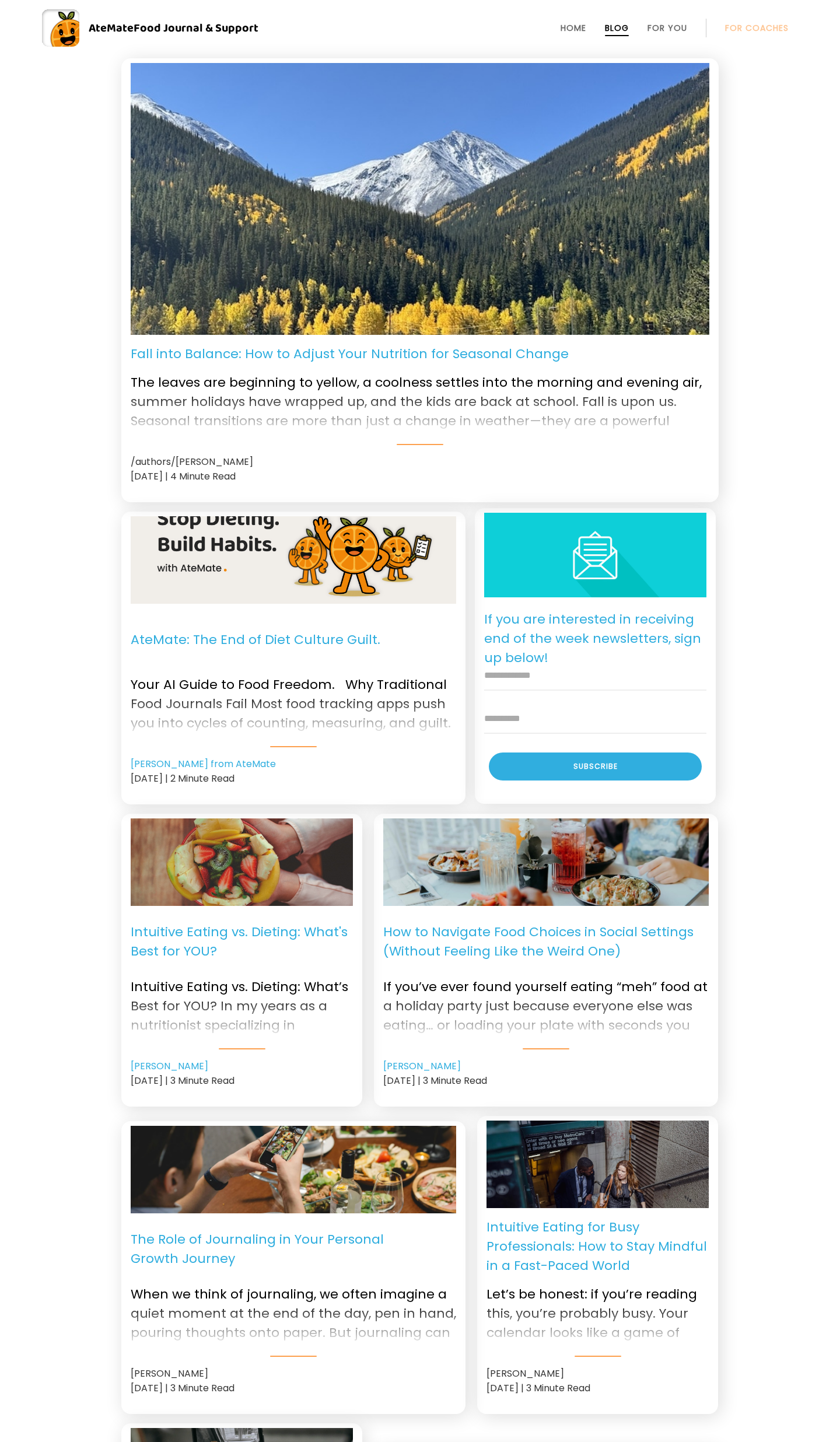
click at [343, 569] on img at bounding box center [294, 560] width 326 height 169
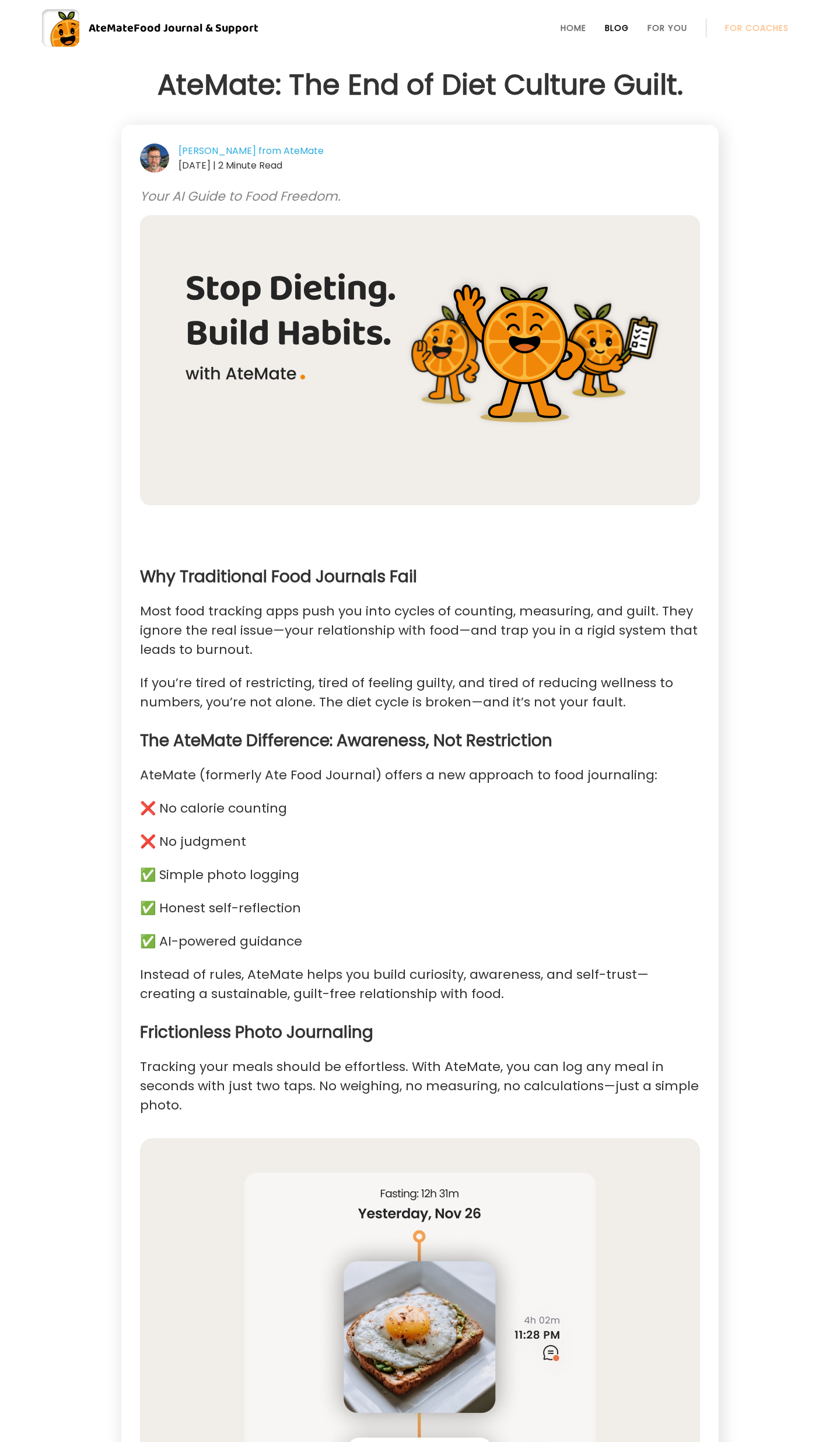
click at [621, 25] on link "Blog" at bounding box center [616, 27] width 24 height 9
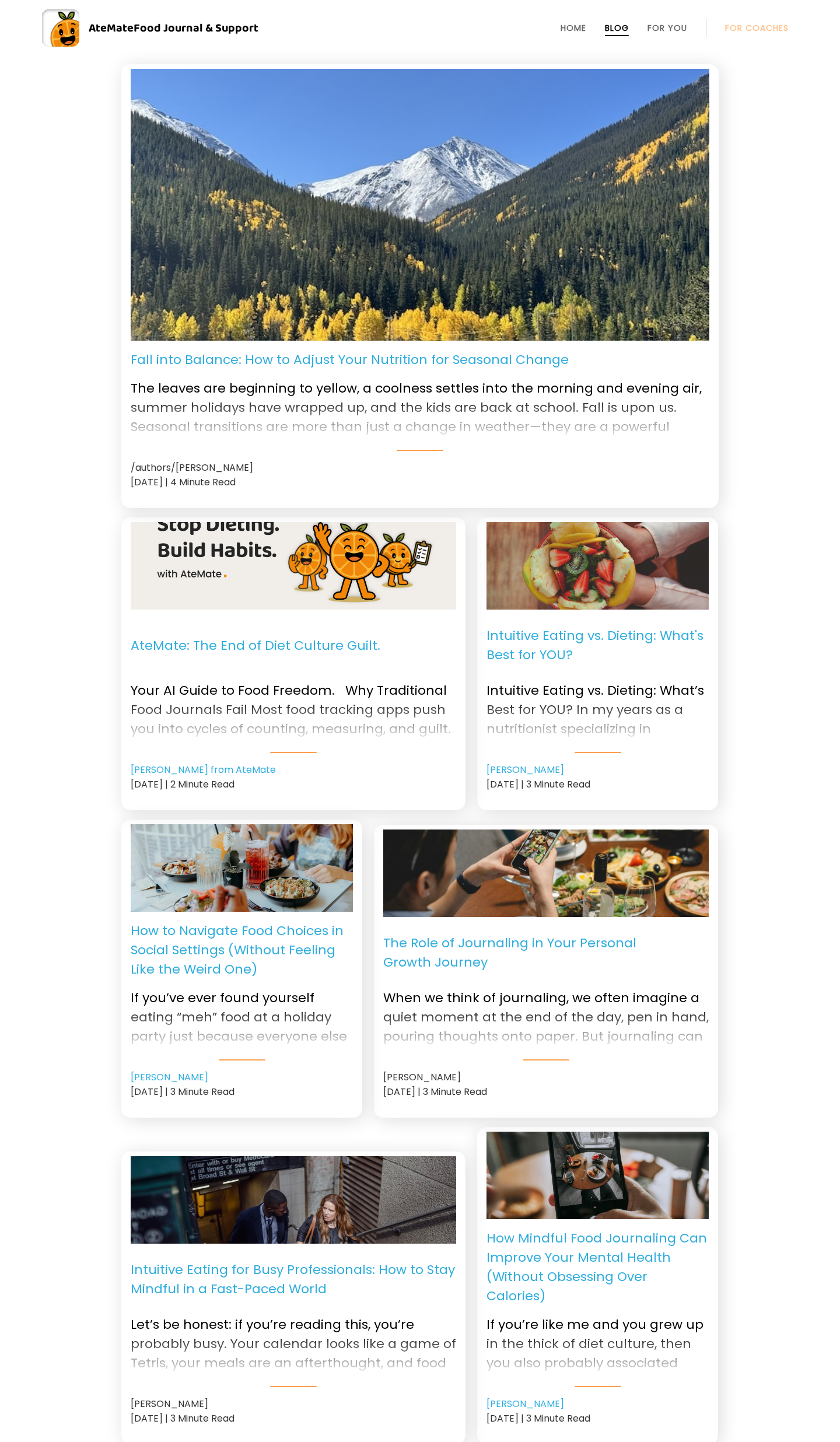
click at [305, 638] on p "AteMate: The End of Diet Culture Guilt." at bounding box center [255, 645] width 249 height 53
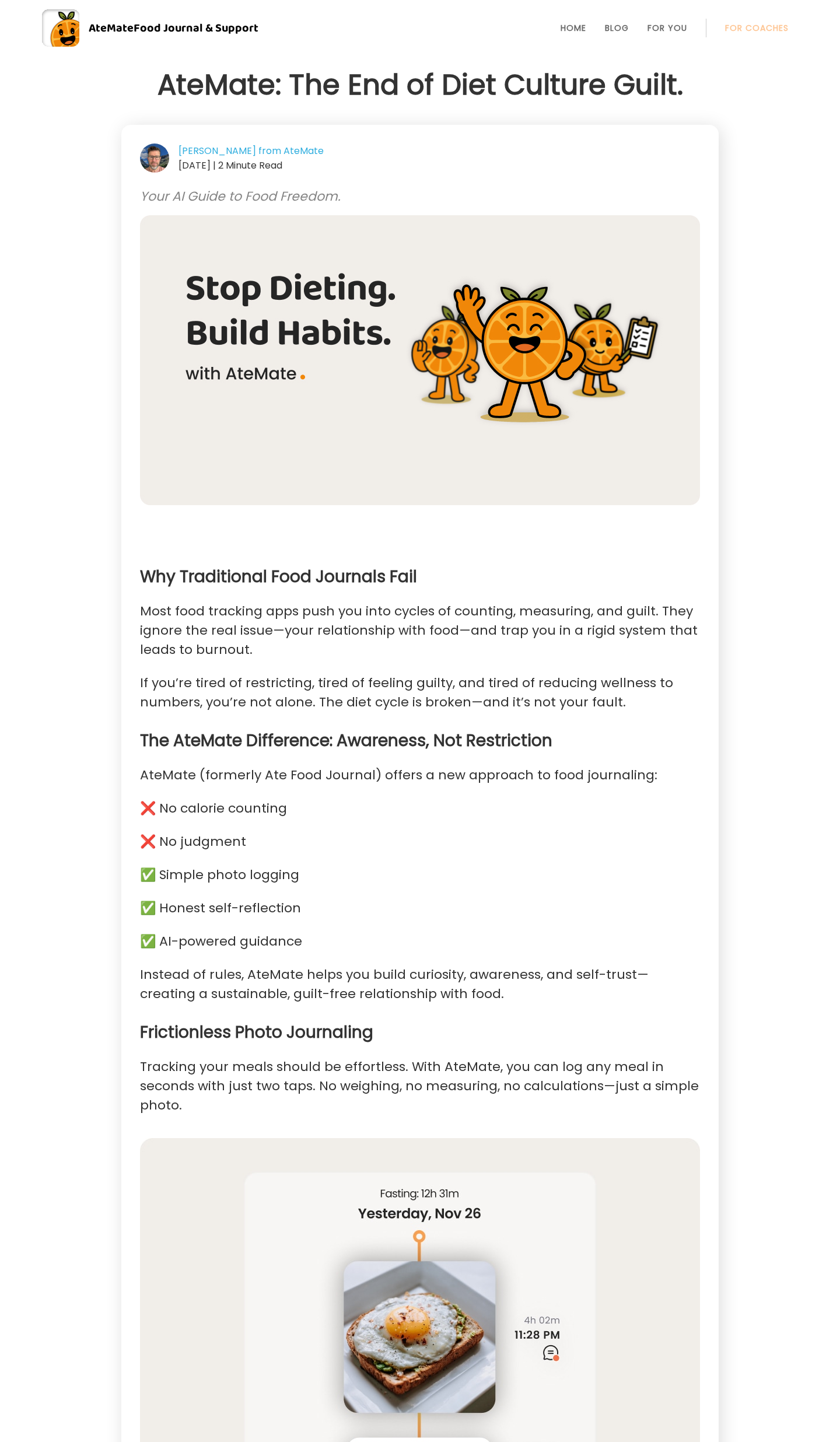
click at [621, 34] on li "Blog" at bounding box center [616, 28] width 24 height 28
click at [620, 25] on link "Blog" at bounding box center [616, 27] width 24 height 9
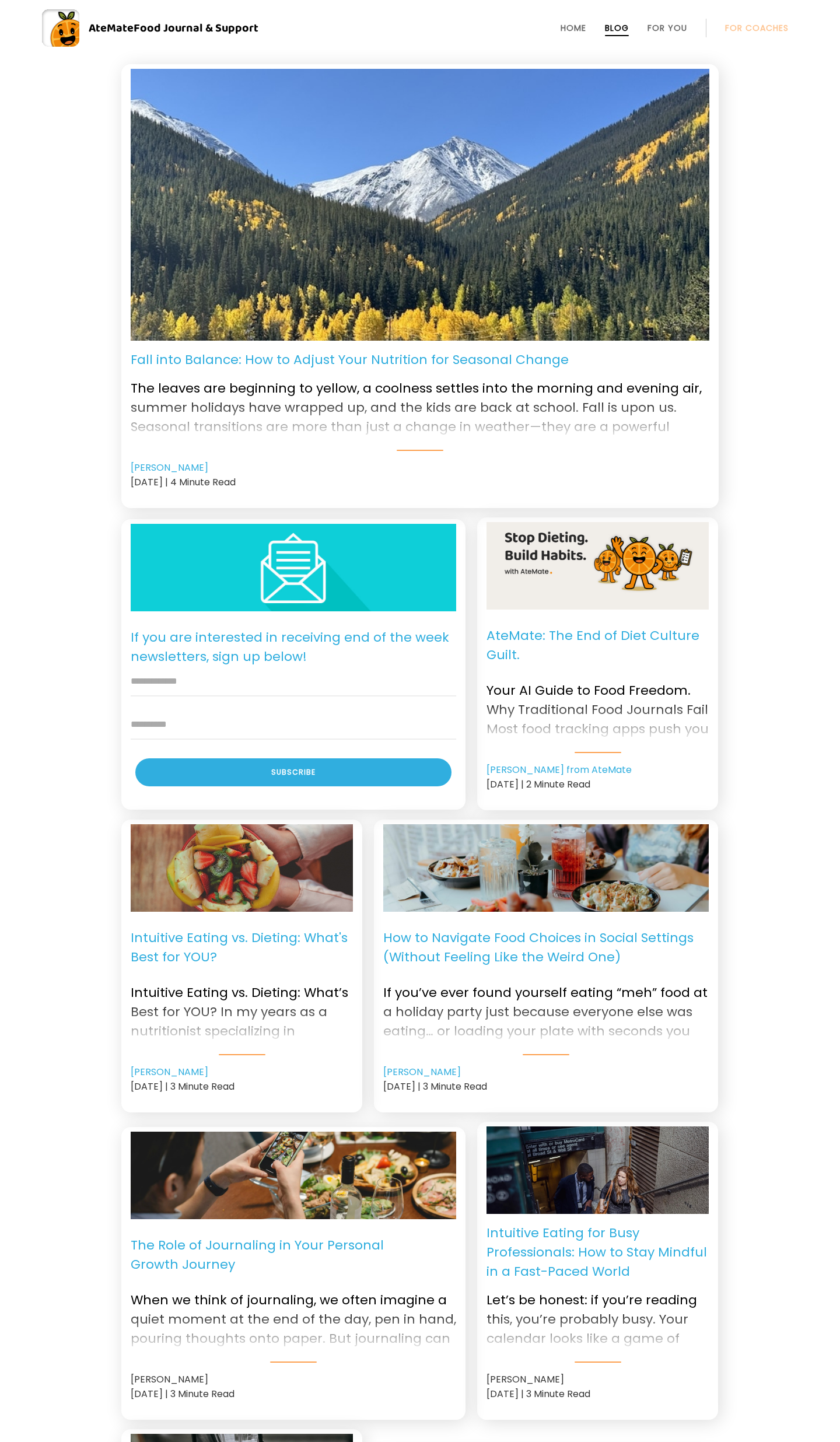
click at [622, 630] on p "AteMate: The End of Diet Culture Guilt." at bounding box center [597, 645] width 222 height 53
